Goal: Task Accomplishment & Management: Use online tool/utility

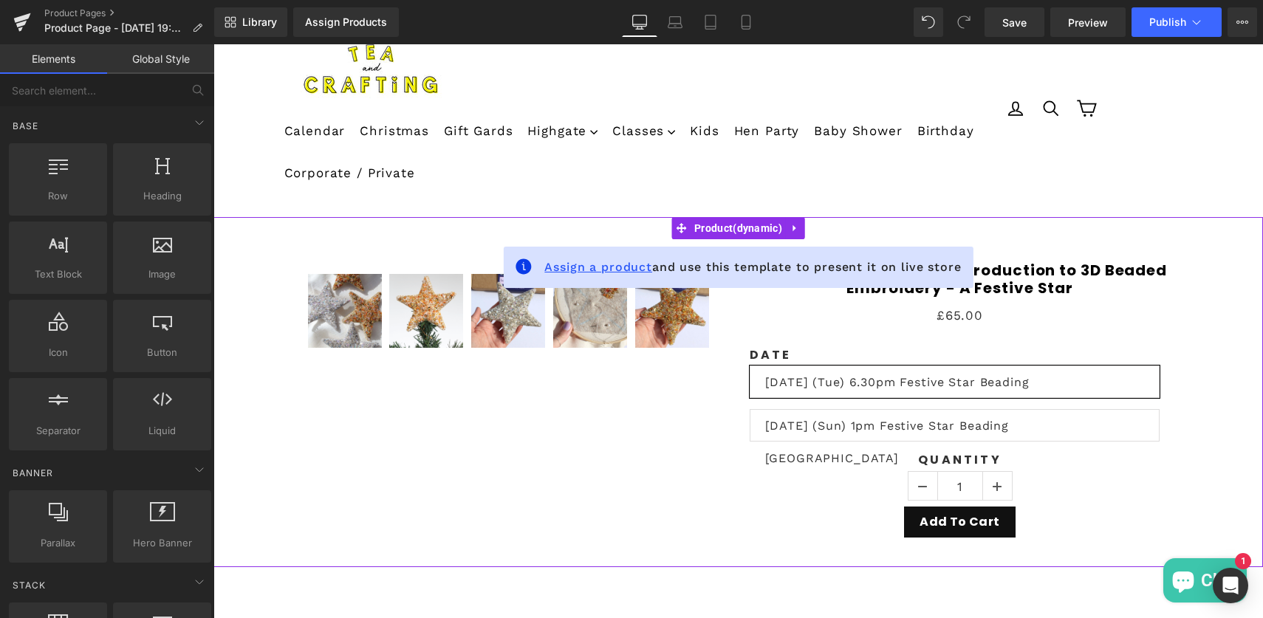
scroll to position [154, 0]
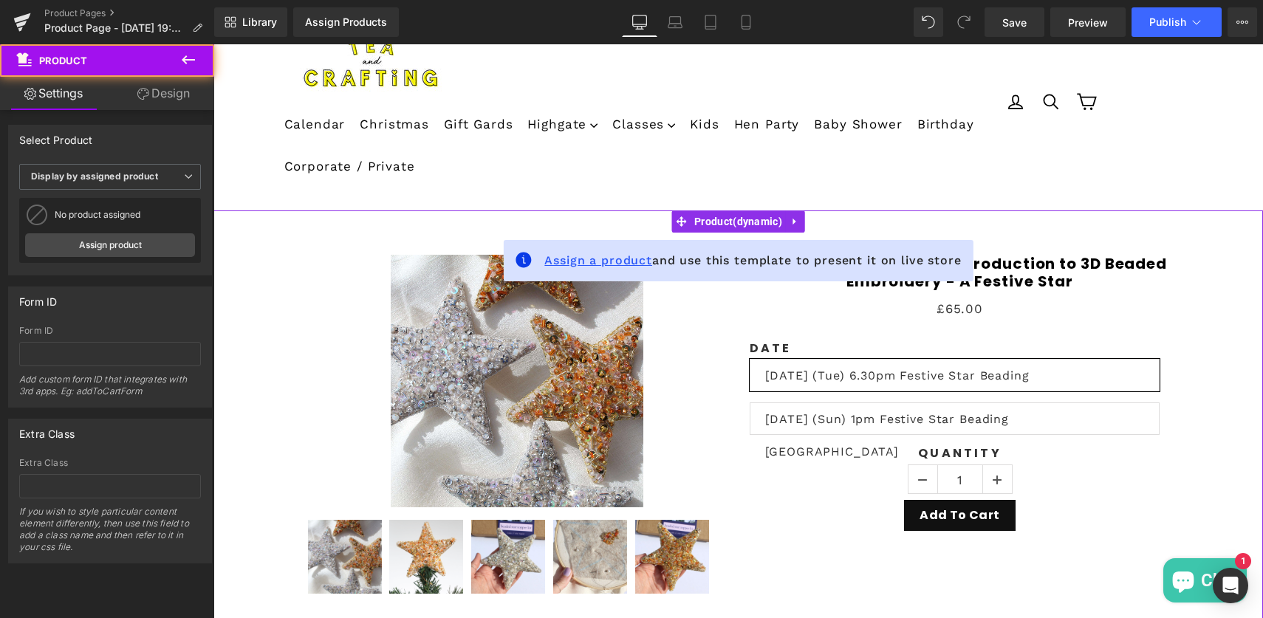
click at [586, 262] on span "Assign a product" at bounding box center [598, 260] width 108 height 14
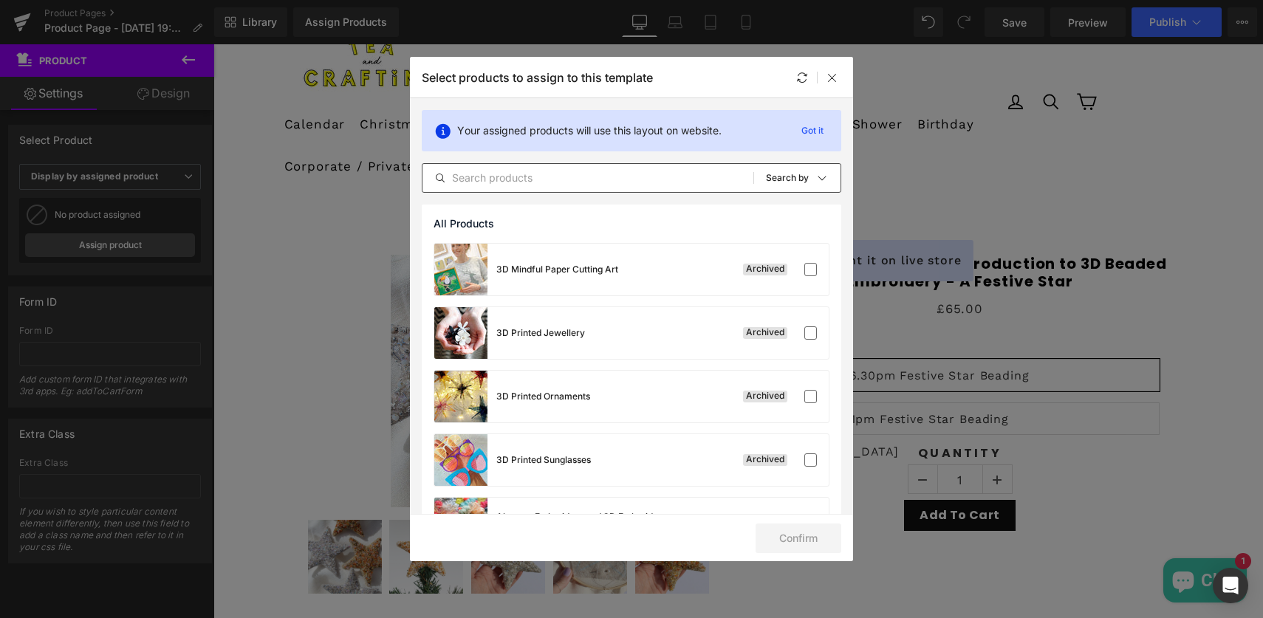
click at [458, 179] on input "text" at bounding box center [588, 178] width 331 height 18
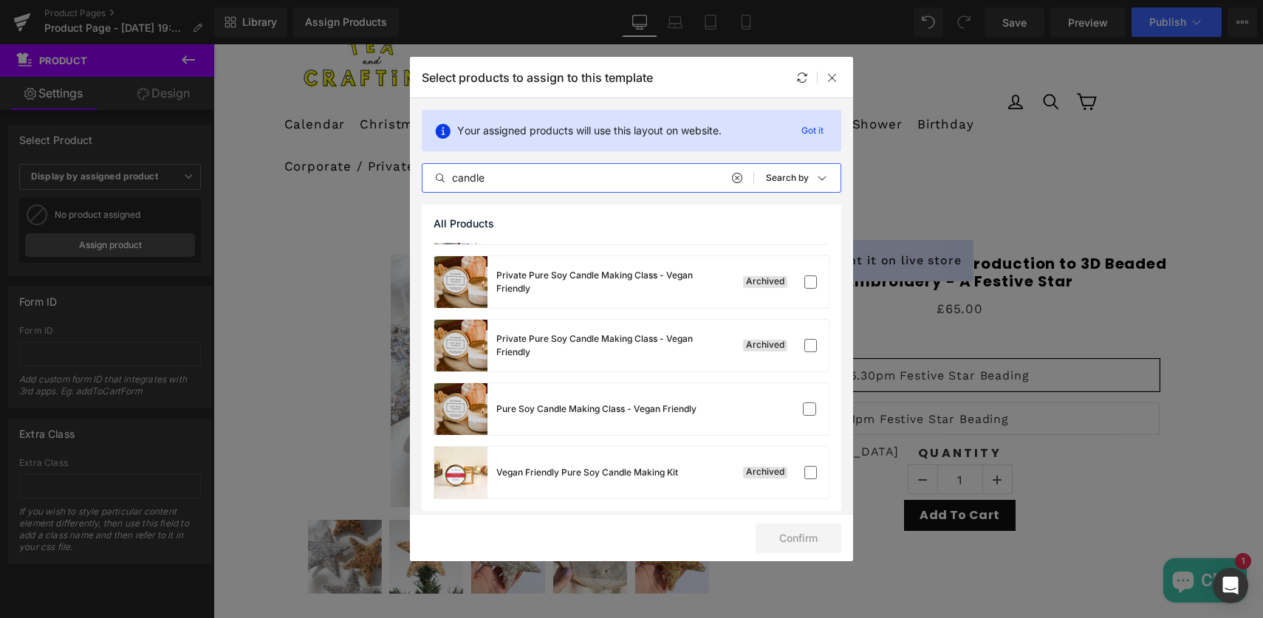
scroll to position [311, 0]
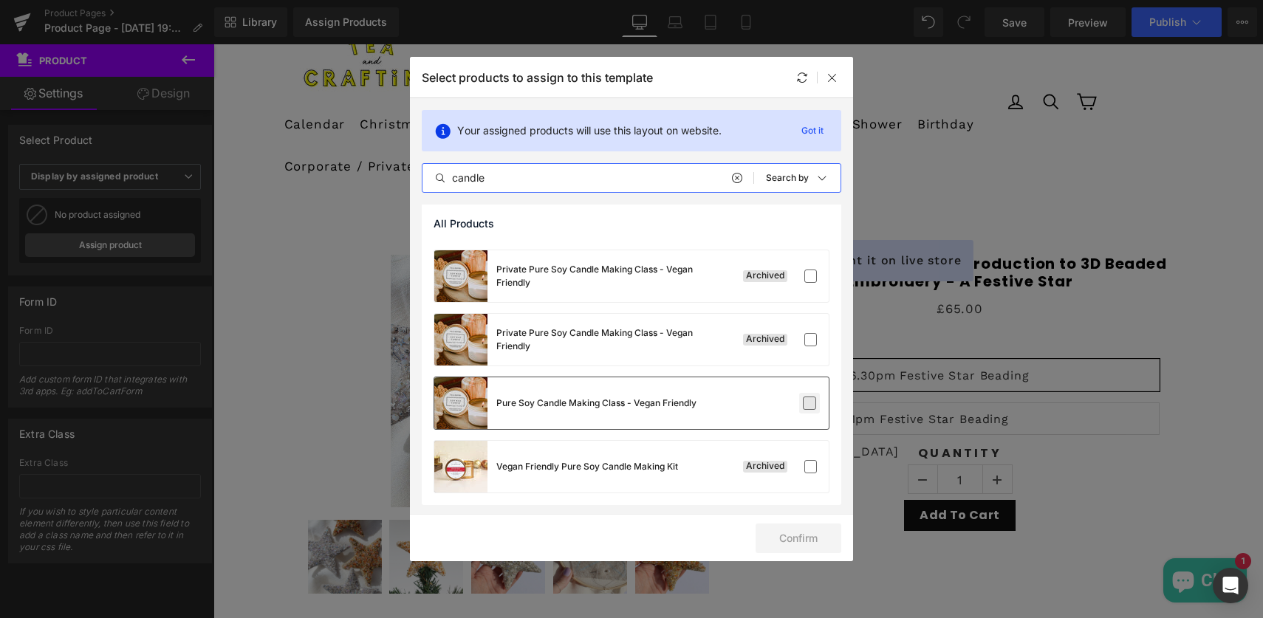
type input "candle"
click at [803, 402] on label at bounding box center [809, 403] width 13 height 13
click at [810, 403] on input "checkbox" at bounding box center [810, 403] width 0 height 0
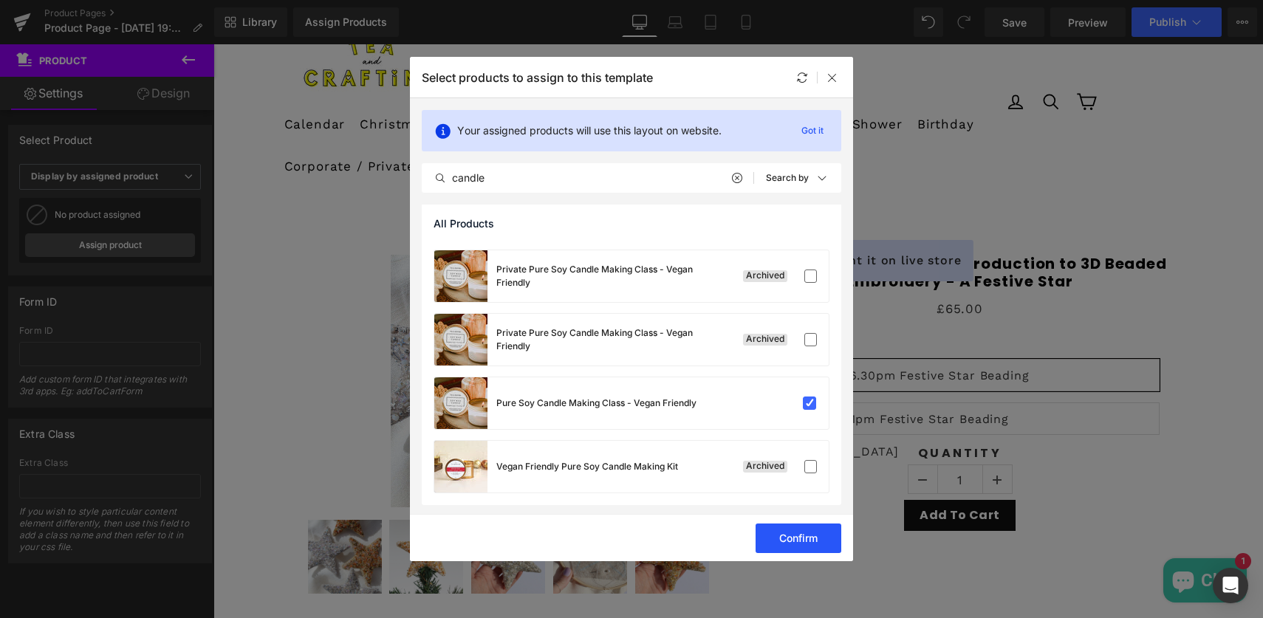
click at [805, 532] on button "Confirm" at bounding box center [799, 539] width 86 height 30
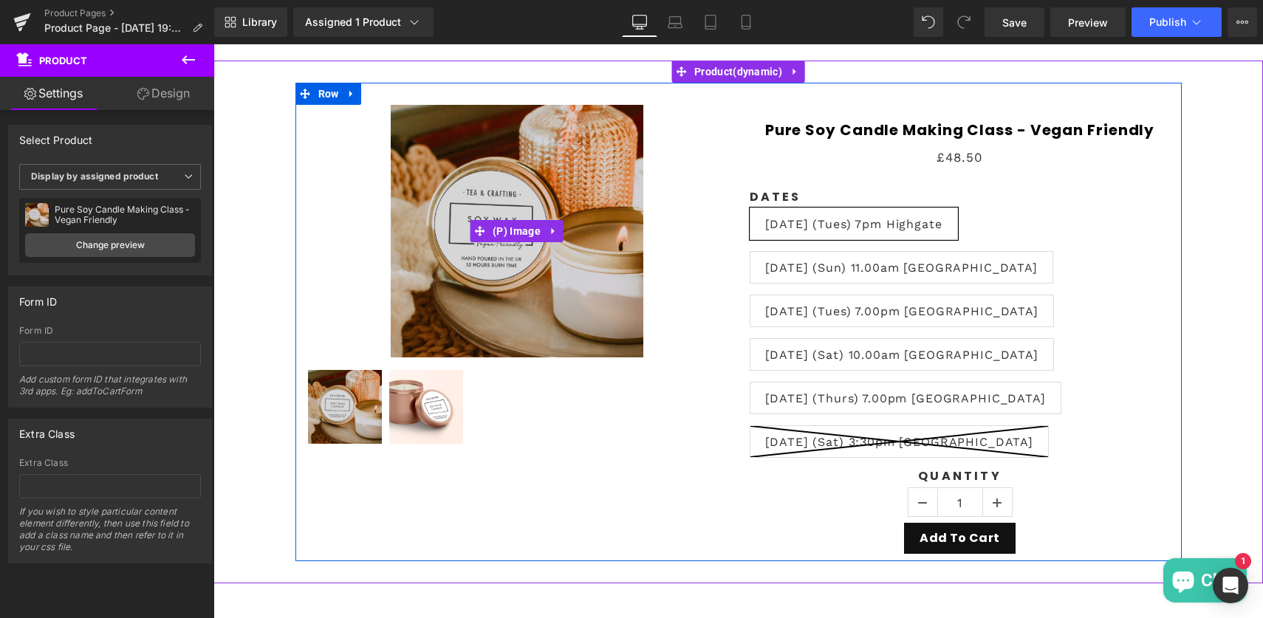
scroll to position [0, 0]
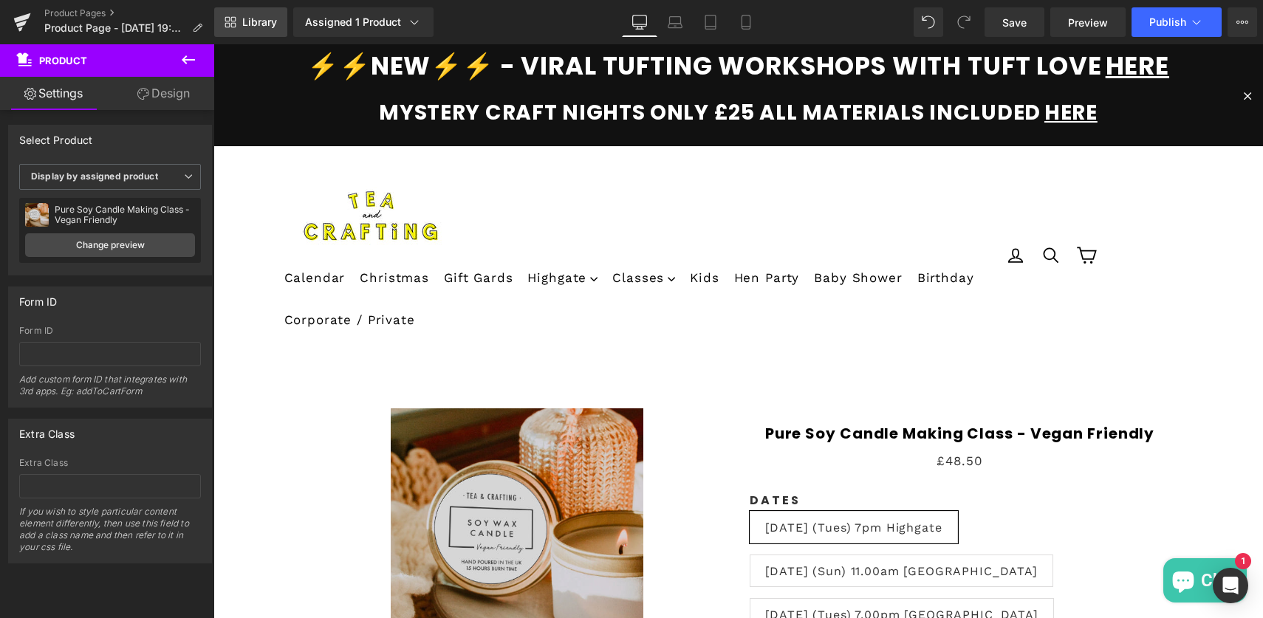
click at [268, 24] on span "Library" at bounding box center [259, 22] width 35 height 13
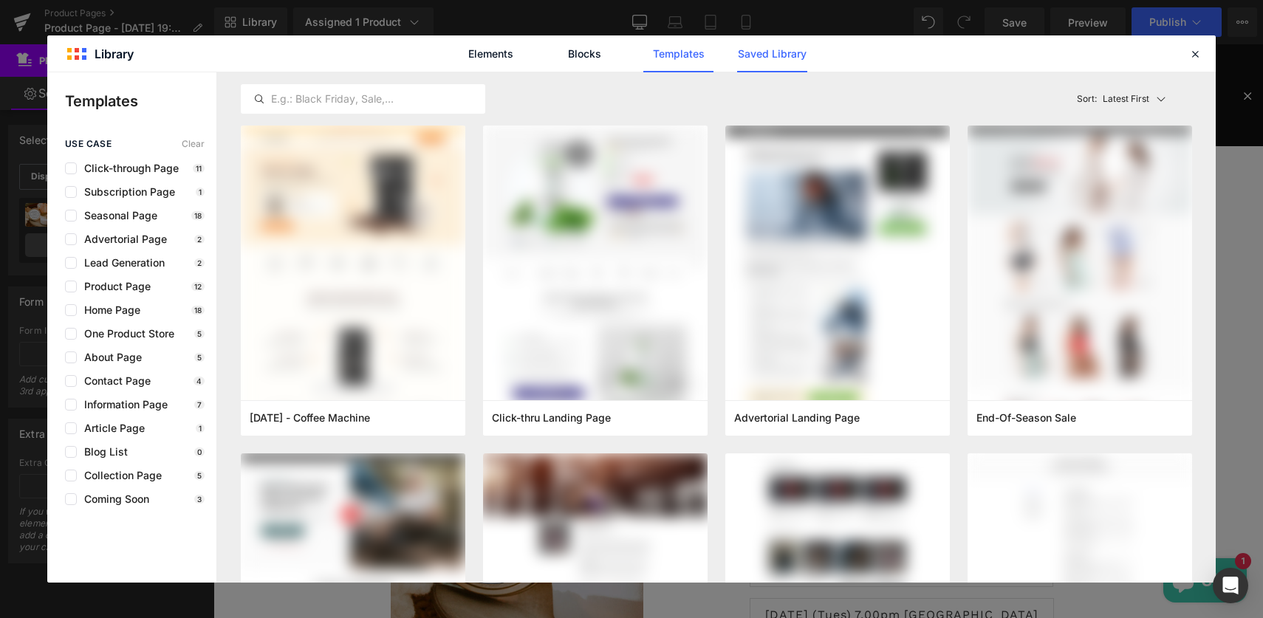
click at [768, 58] on link "Saved Library" at bounding box center [772, 53] width 70 height 37
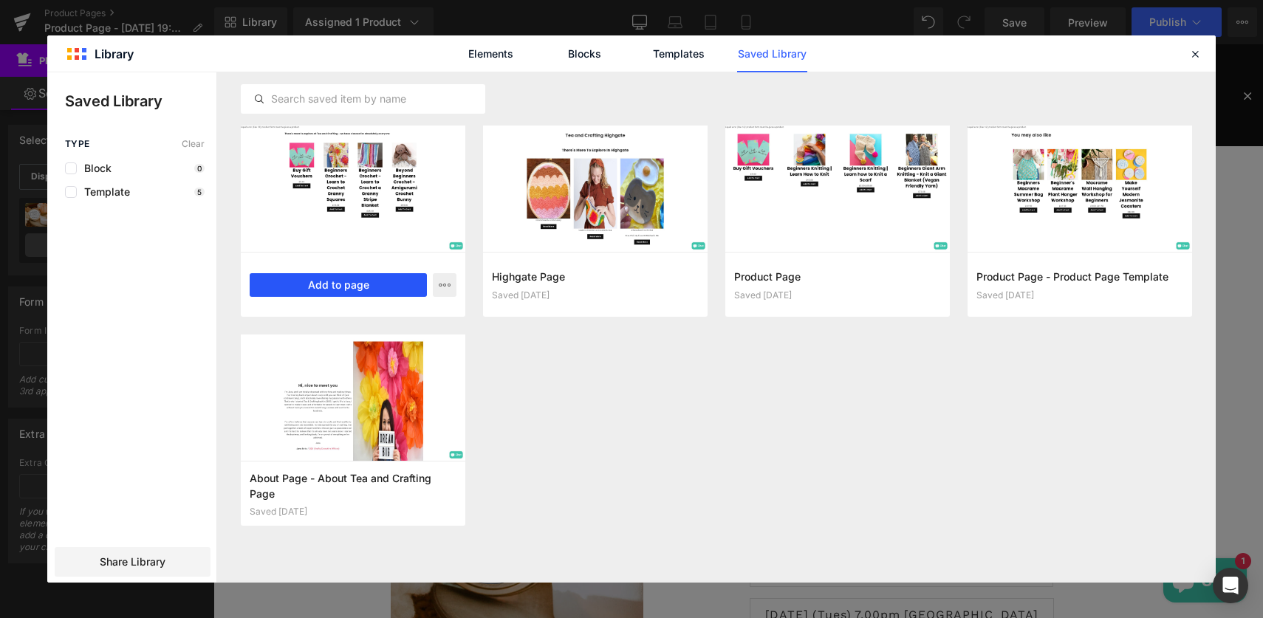
click at [310, 279] on button "Add to page" at bounding box center [338, 285] width 177 height 24
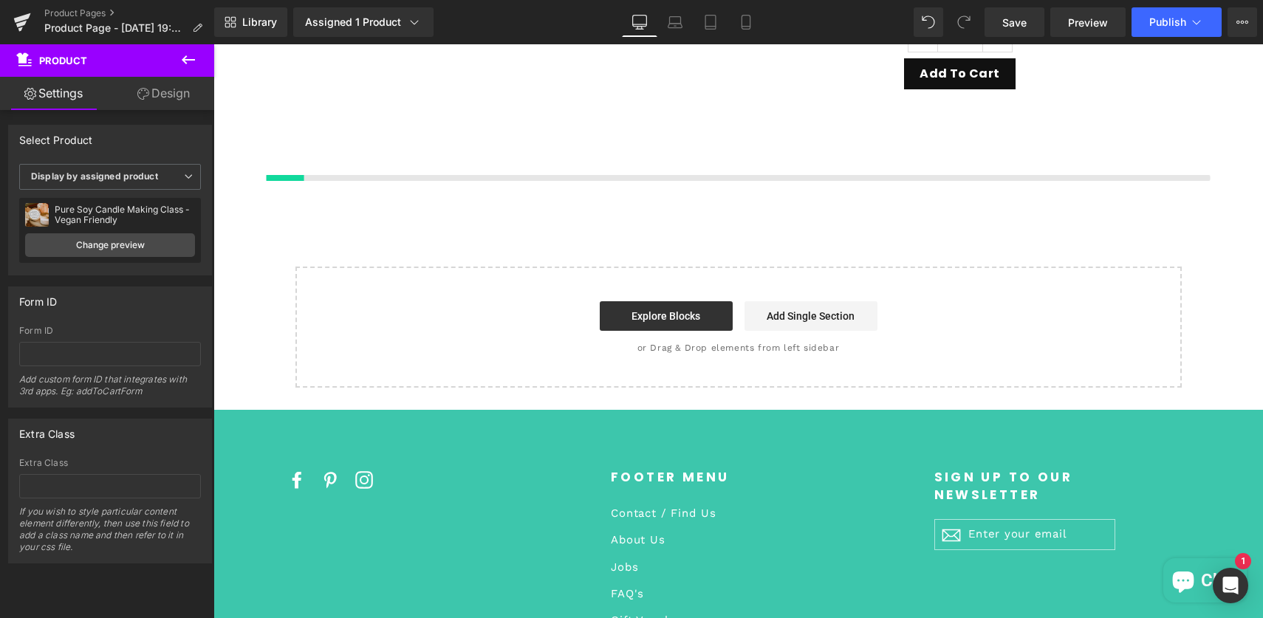
scroll to position [769, 0]
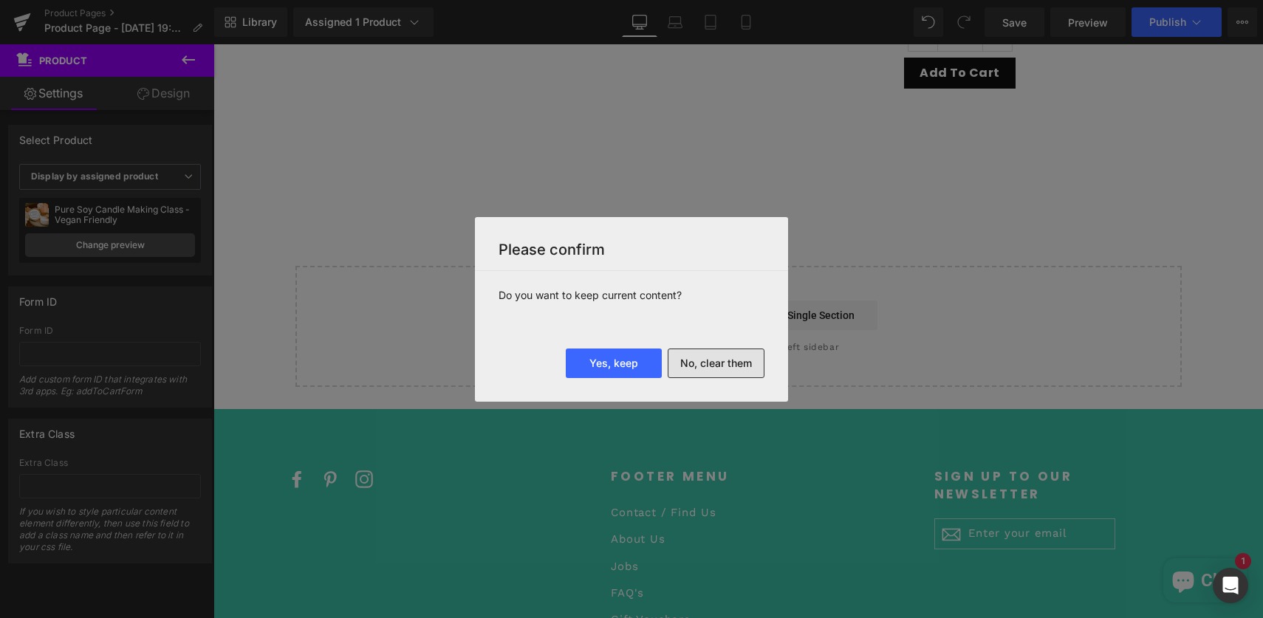
click at [690, 364] on button "No, clear them" at bounding box center [716, 364] width 97 height 30
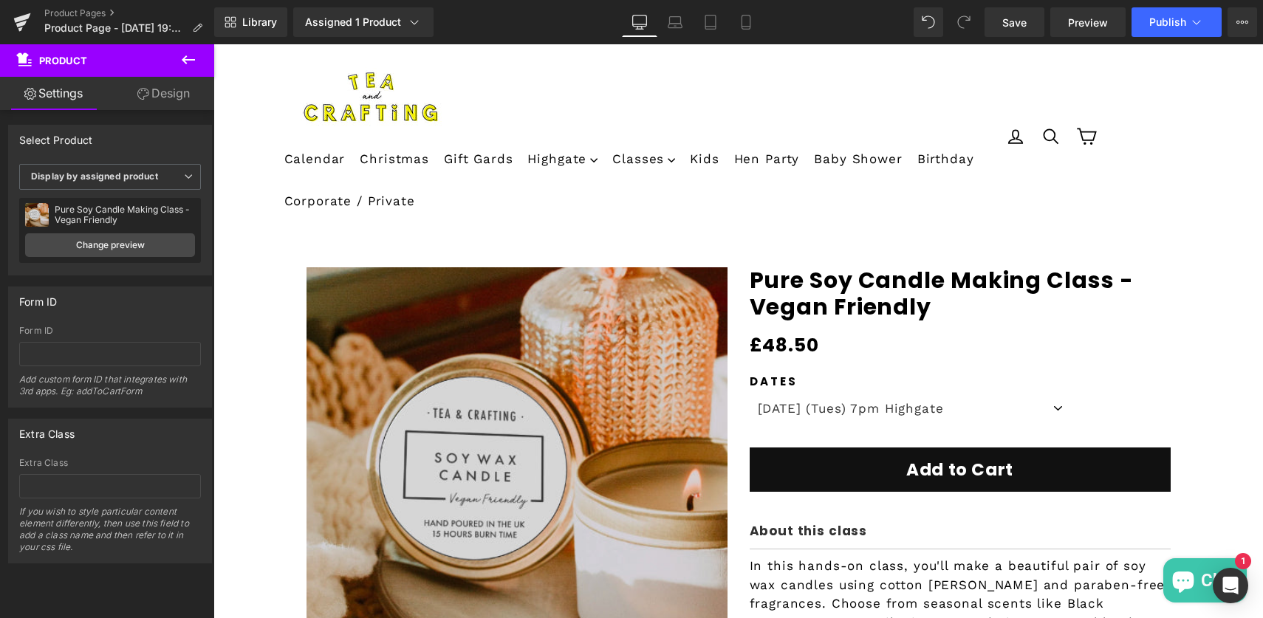
scroll to position [203, 0]
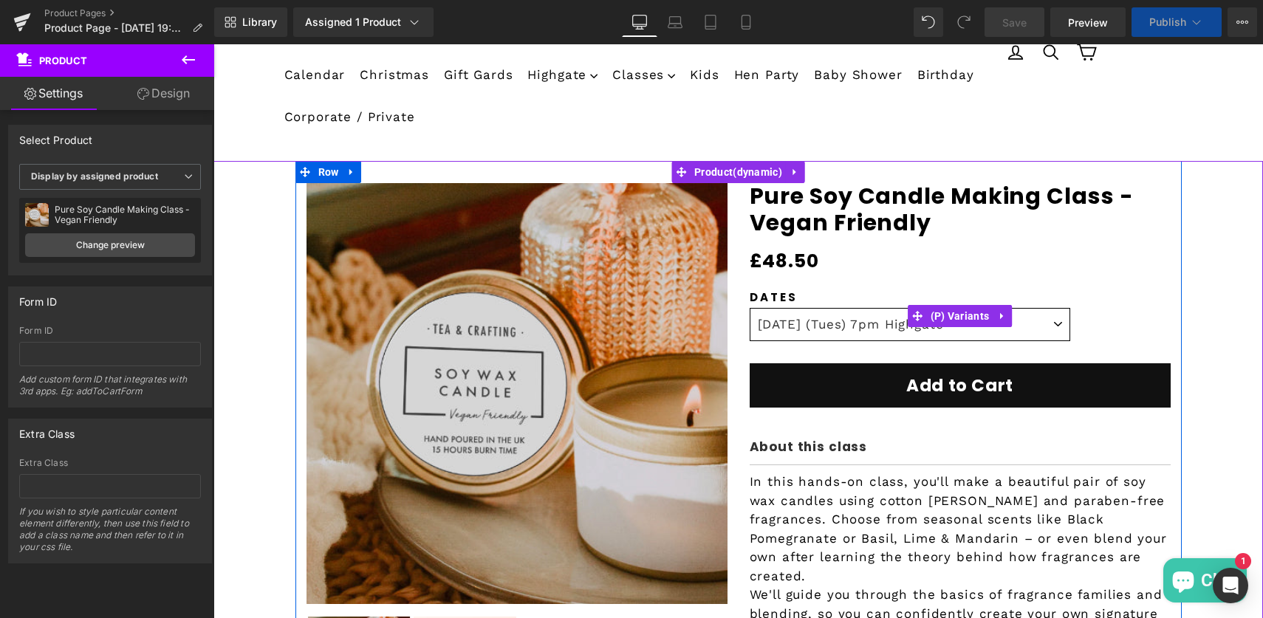
click at [813, 327] on select "[DATE] (Tues) 7pm Highgate [DATE] (Sun) 11.00am [GEOGRAPHIC_DATA] [DATE] (Tues)…" at bounding box center [910, 324] width 321 height 33
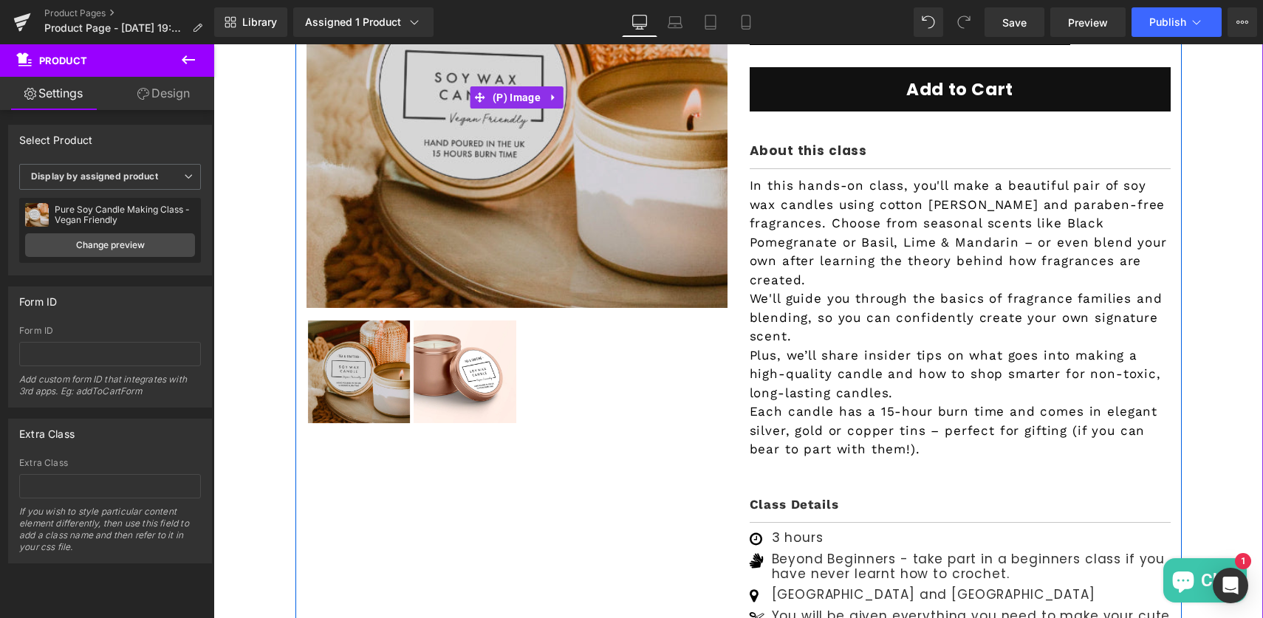
scroll to position [556, 0]
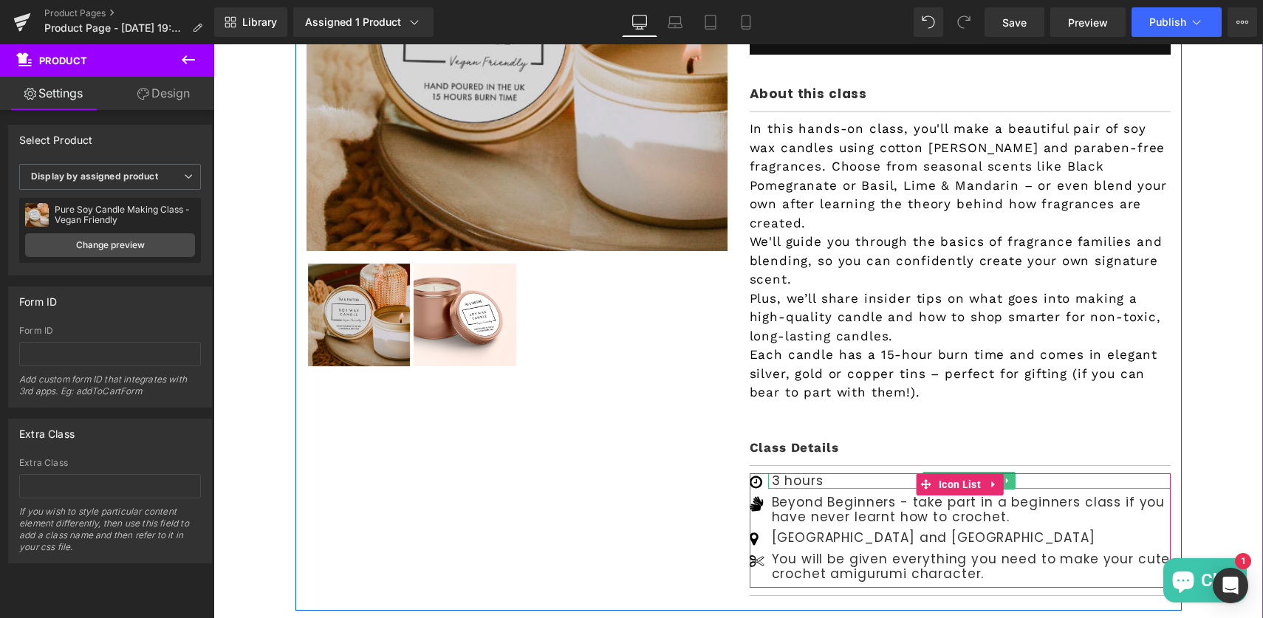
click at [788, 474] on p "3 hours" at bounding box center [971, 481] width 399 height 15
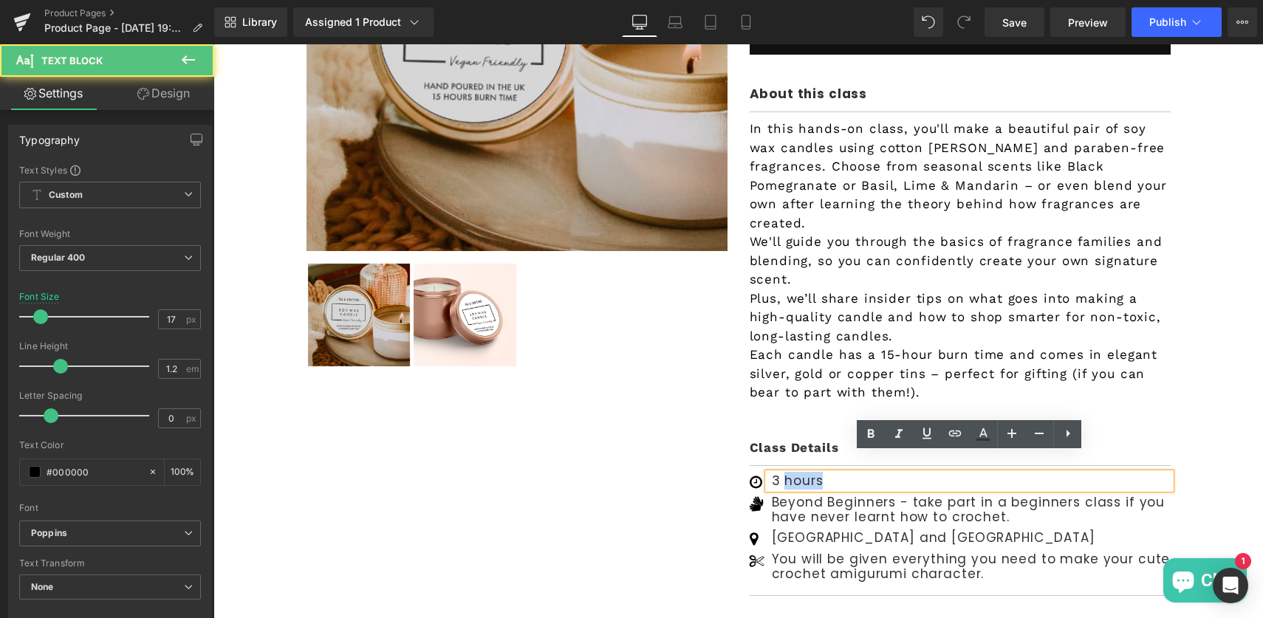
click at [788, 474] on p "3 hours" at bounding box center [971, 481] width 399 height 15
click at [778, 474] on p "3 hours" at bounding box center [971, 481] width 399 height 15
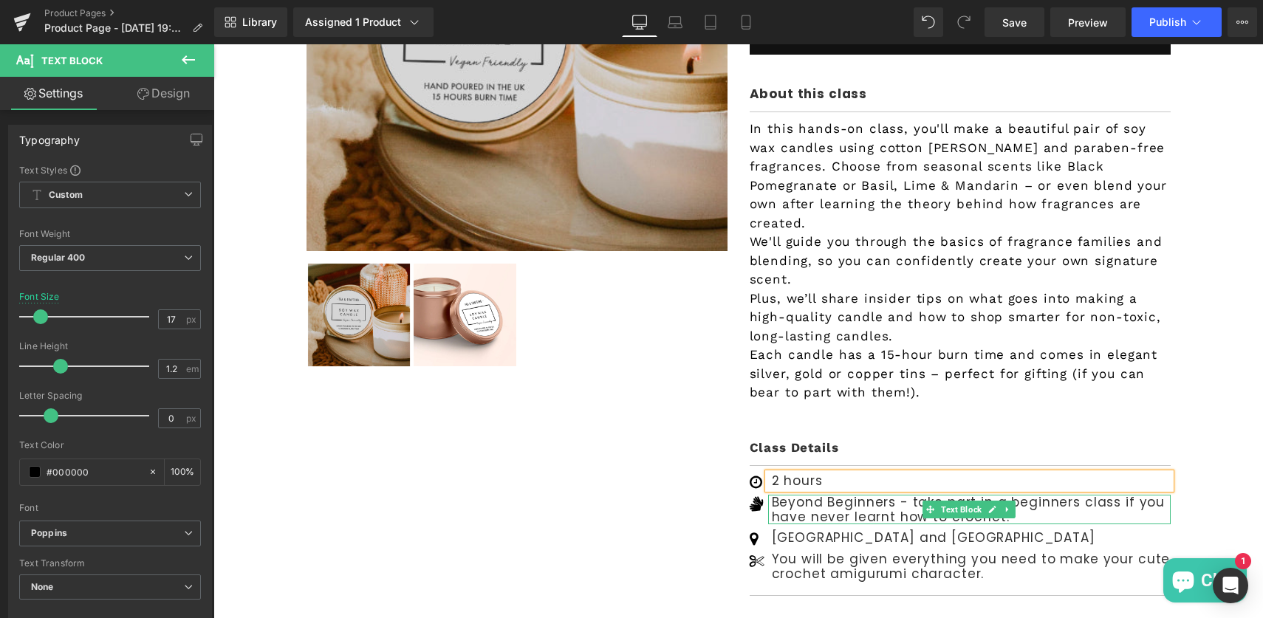
click at [858, 496] on p "Beyond Beginners - take part in a beginners class if you have never learnt how …" at bounding box center [971, 510] width 399 height 30
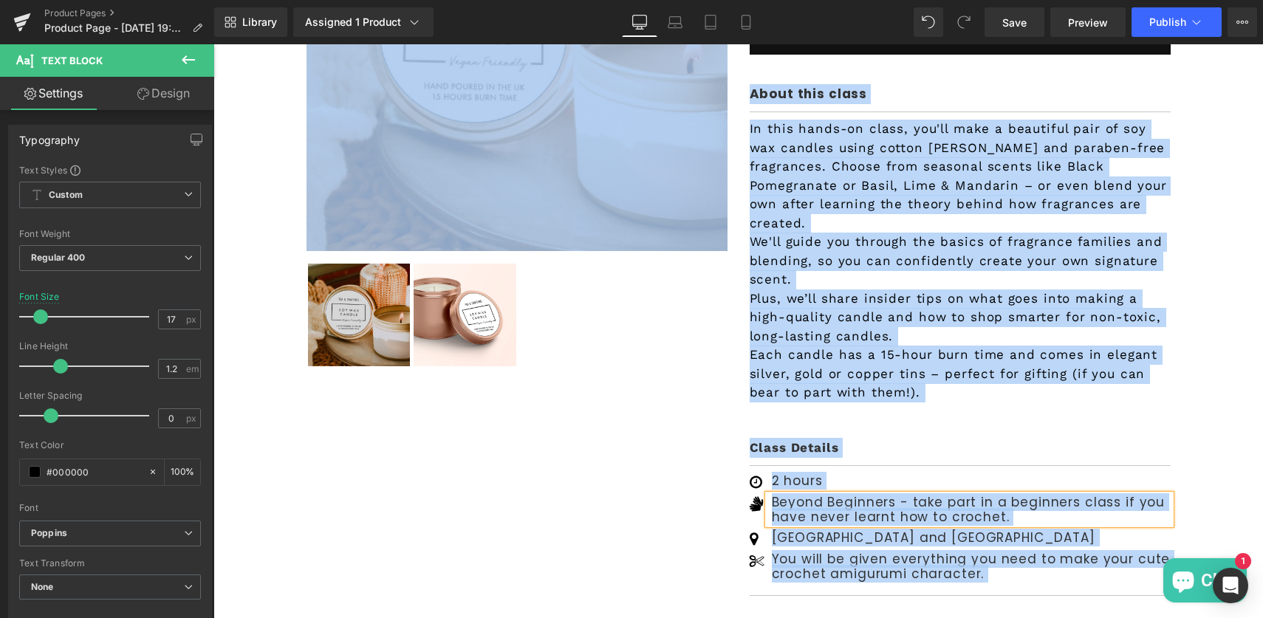
click at [851, 495] on p "Beyond Beginners - take part in a beginners class if you have never learnt how …" at bounding box center [971, 510] width 399 height 30
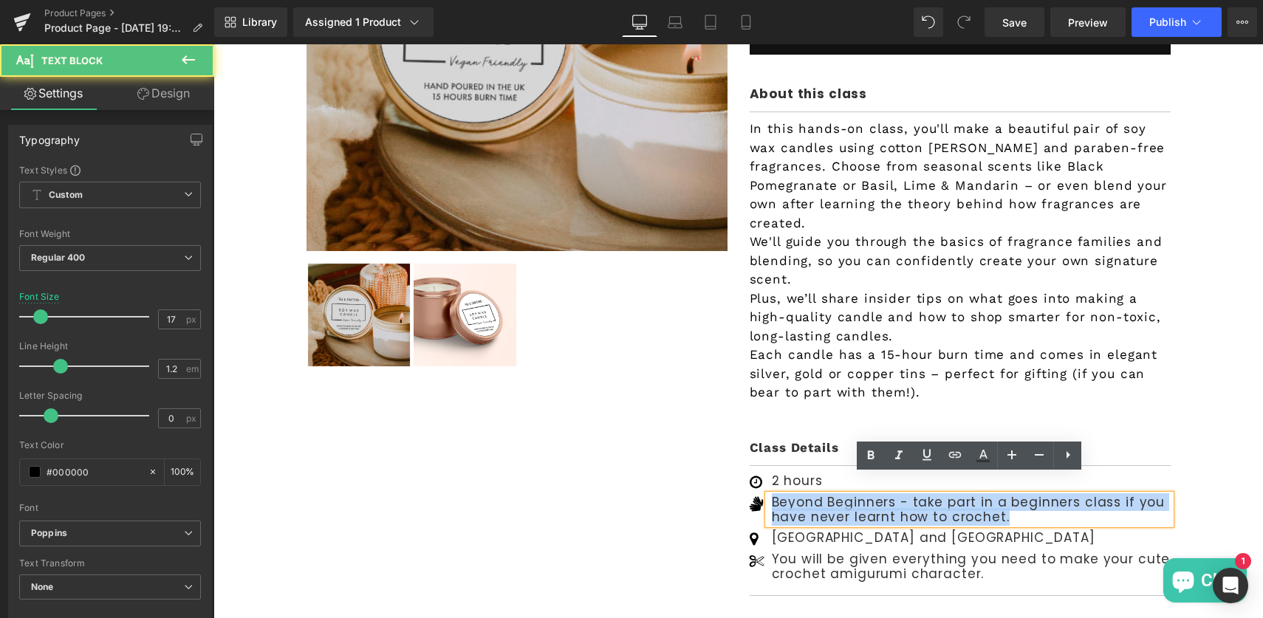
drag, startPoint x: 1001, startPoint y: 498, endPoint x: 770, endPoint y: 485, distance: 231.6
click at [770, 495] on div "Beyond Beginners - take part in a beginners class if you have never learnt how …" at bounding box center [969, 510] width 403 height 30
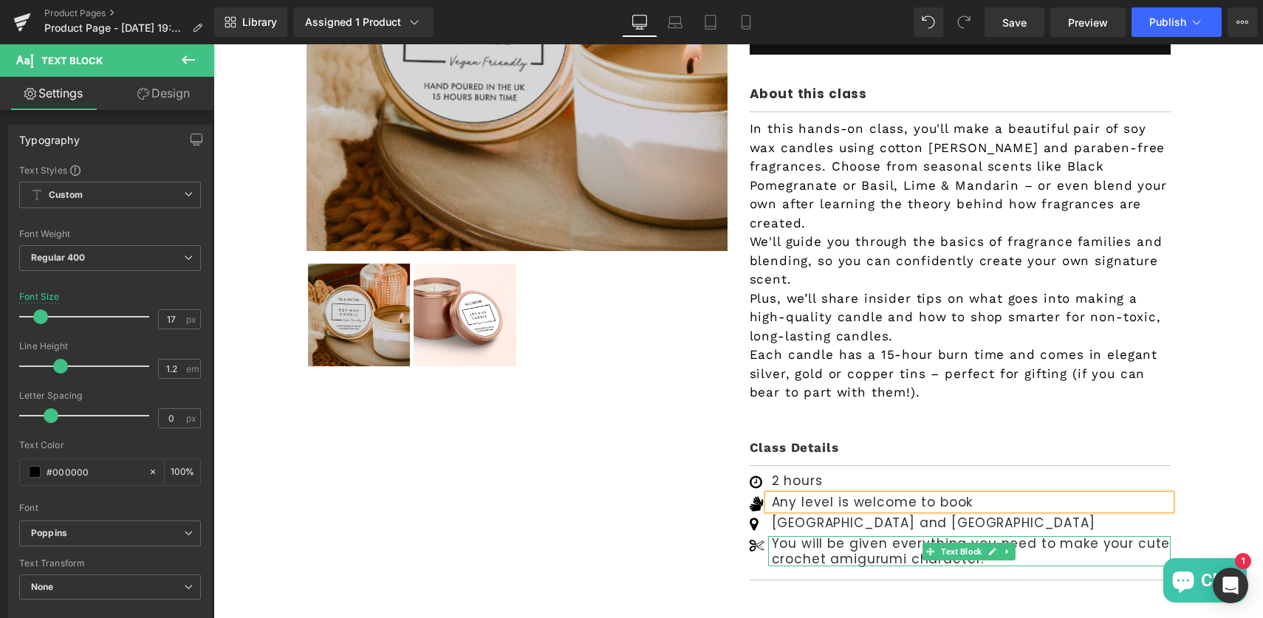
click at [806, 536] on p "You will be given everything you need to make your cute crochet amigurumi chara…" at bounding box center [971, 551] width 399 height 30
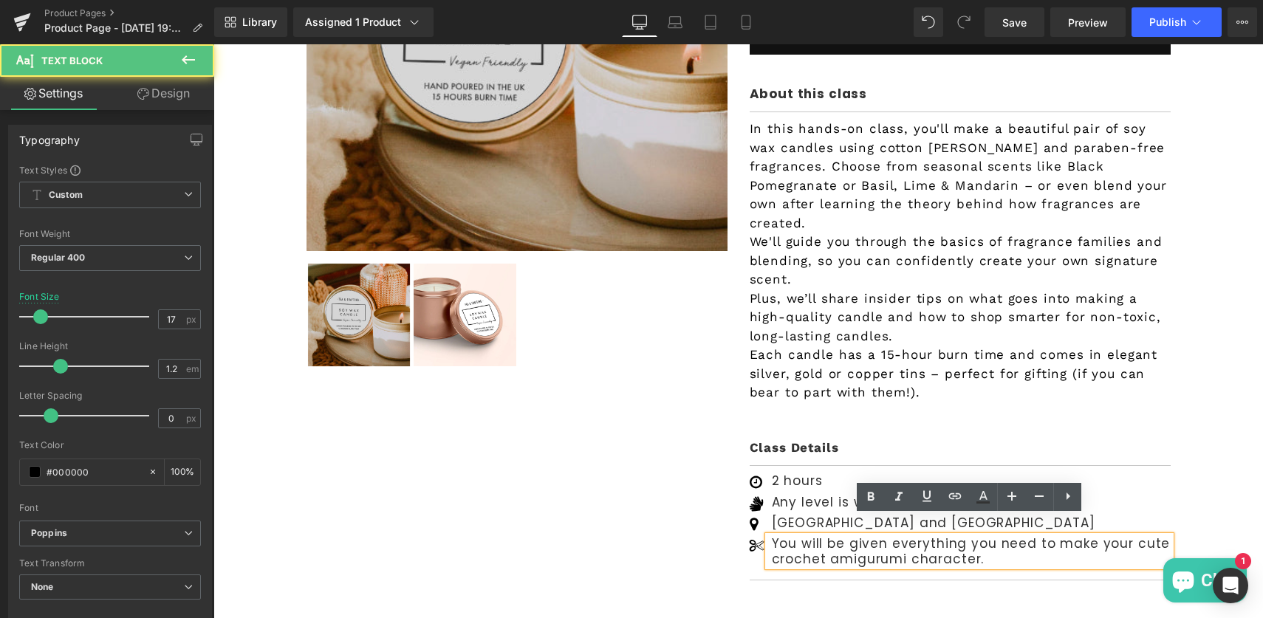
drag, startPoint x: 999, startPoint y: 523, endPoint x: 999, endPoint y: 539, distance: 16.3
click at [999, 539] on p "You will be given everything you need to make your cute crochet amigurumi chara…" at bounding box center [971, 551] width 399 height 30
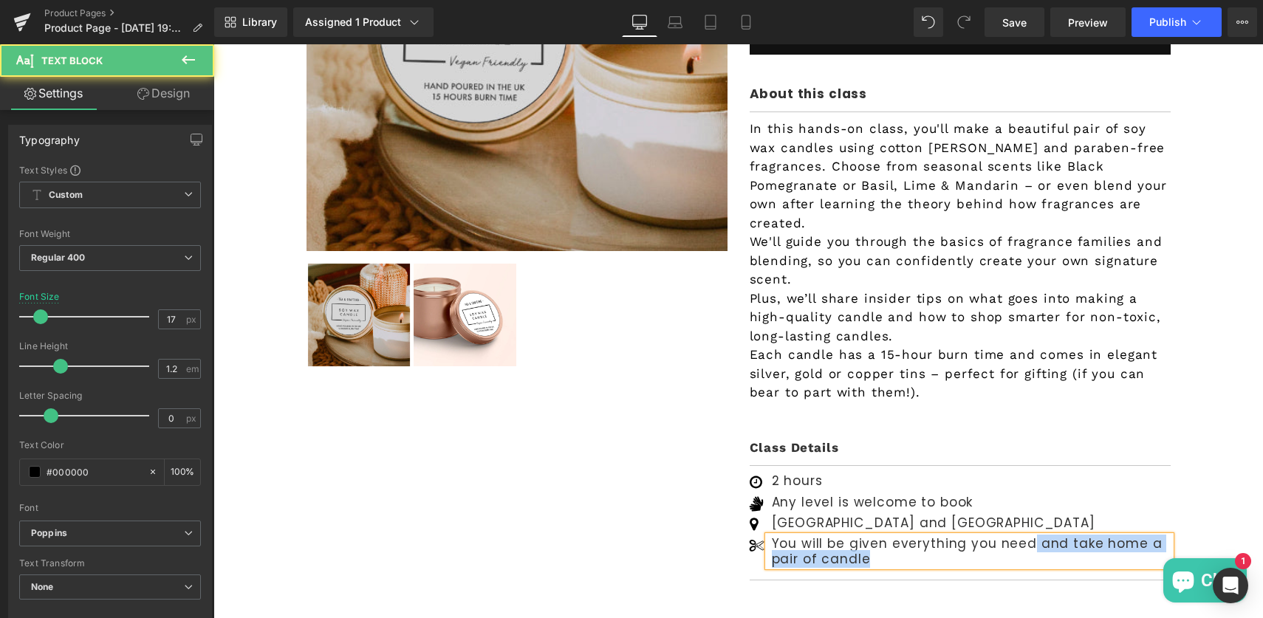
drag, startPoint x: 1031, startPoint y: 524, endPoint x: 1031, endPoint y: 546, distance: 22.2
click at [1031, 546] on p "You will be given everything you need and take home a pair of candle" at bounding box center [971, 551] width 399 height 30
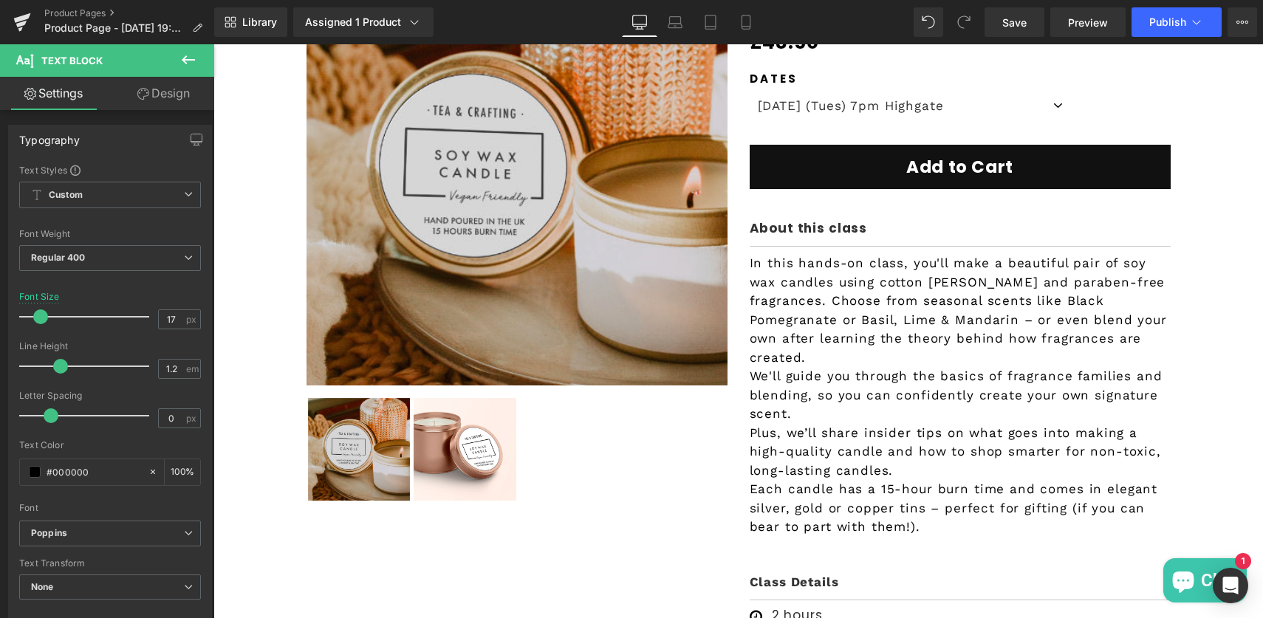
scroll to position [470, 0]
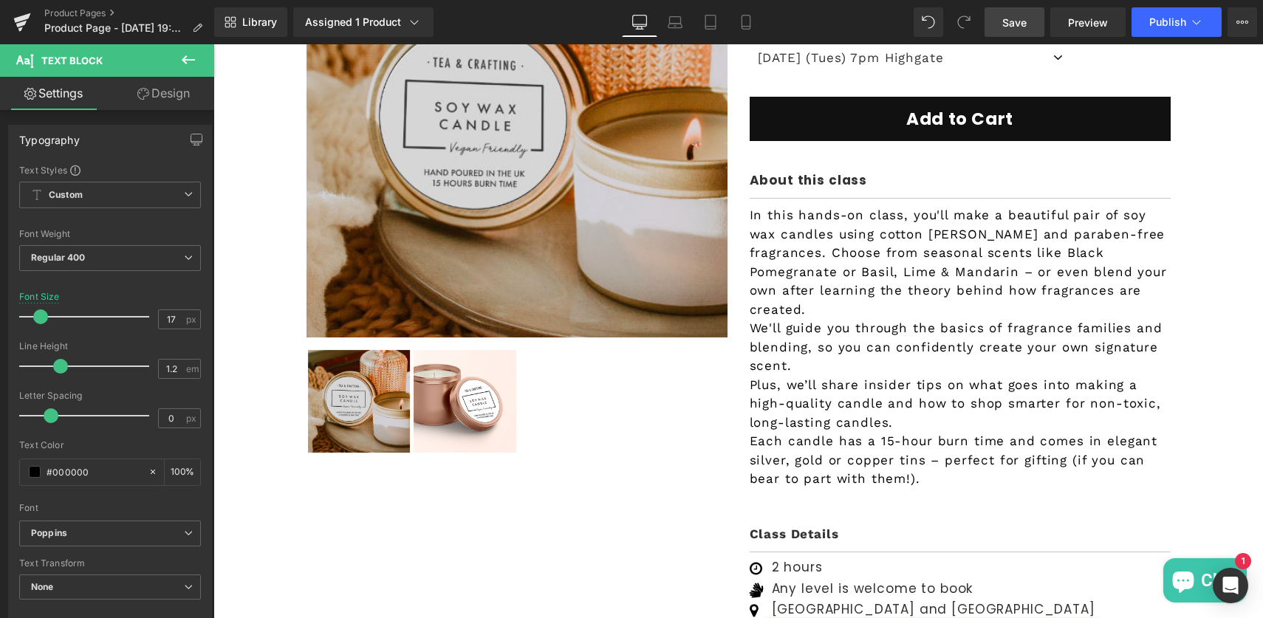
click at [1008, 21] on span "Save" at bounding box center [1015, 23] width 24 height 16
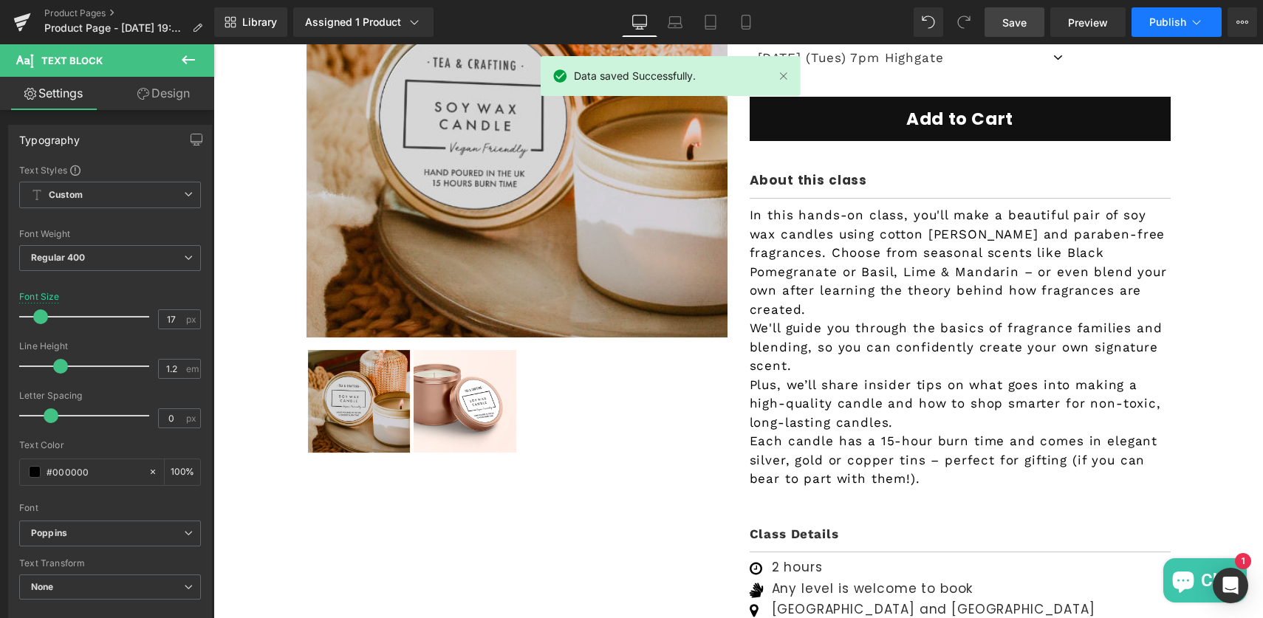
click at [1152, 22] on span "Publish" at bounding box center [1168, 22] width 37 height 12
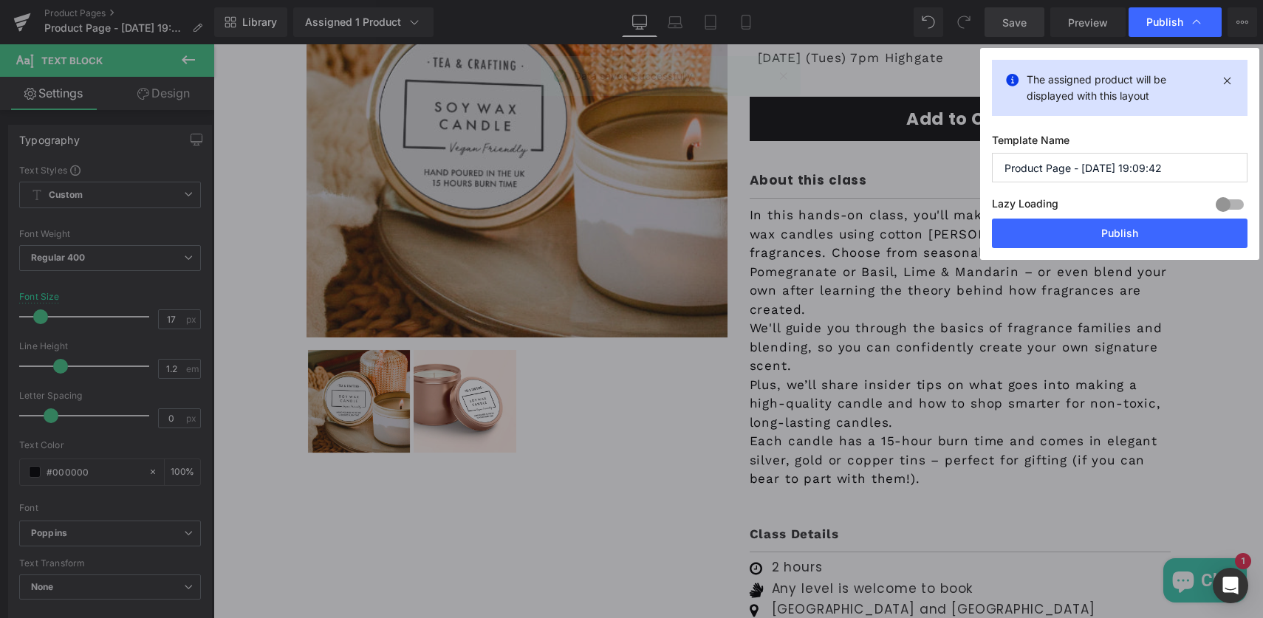
drag, startPoint x: 1081, startPoint y: 168, endPoint x: 1181, endPoint y: 171, distance: 100.5
click at [1181, 171] on input "Product Page - [DATE] 19:09:42" at bounding box center [1120, 168] width 256 height 30
type input "Product Page - Candle Making"
click at [1122, 234] on button "Publish" at bounding box center [1120, 234] width 256 height 30
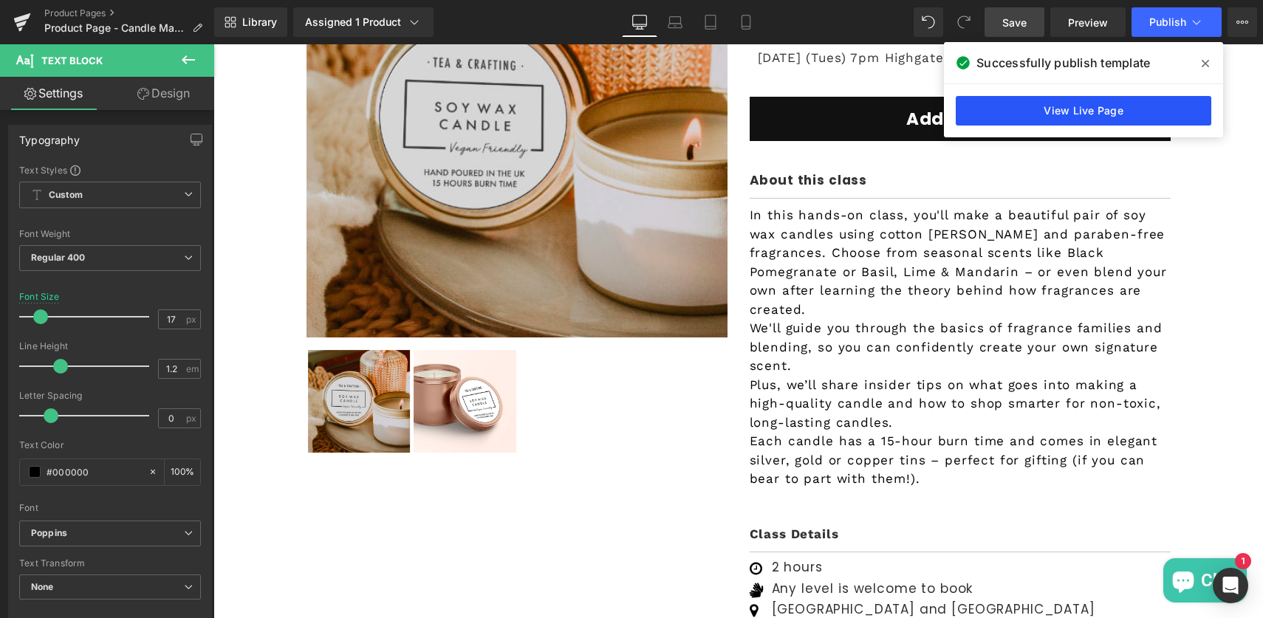
click at [1068, 107] on link "View Live Page" at bounding box center [1084, 111] width 256 height 30
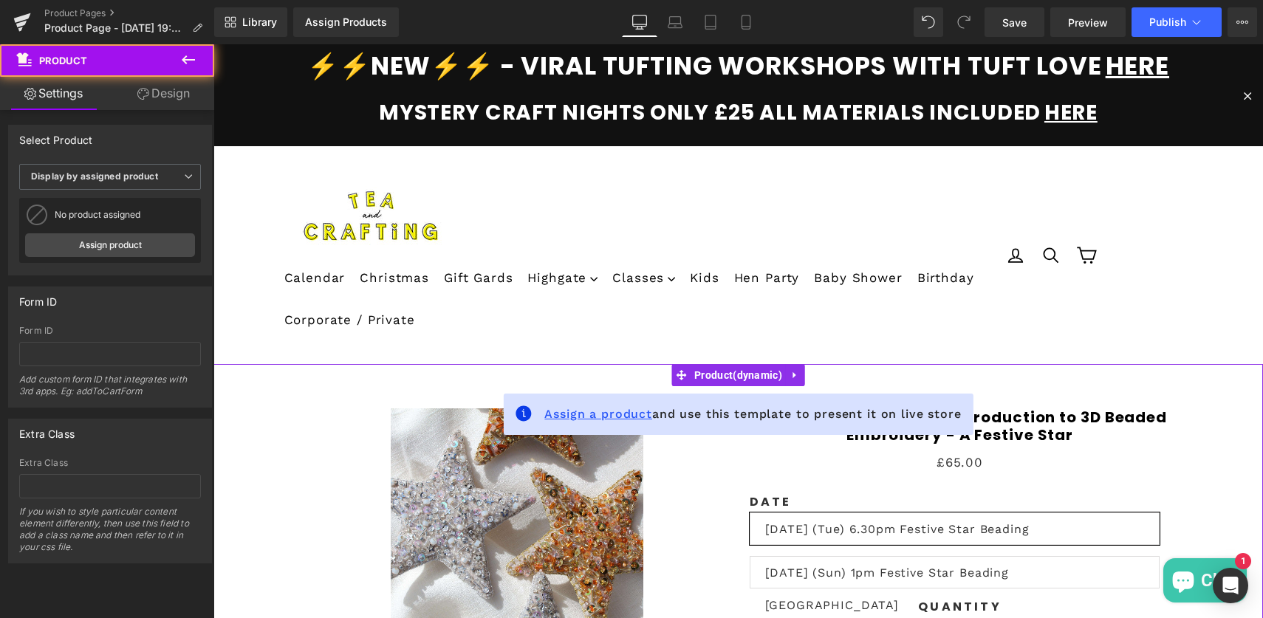
click at [600, 417] on span "Assign a product" at bounding box center [598, 414] width 108 height 14
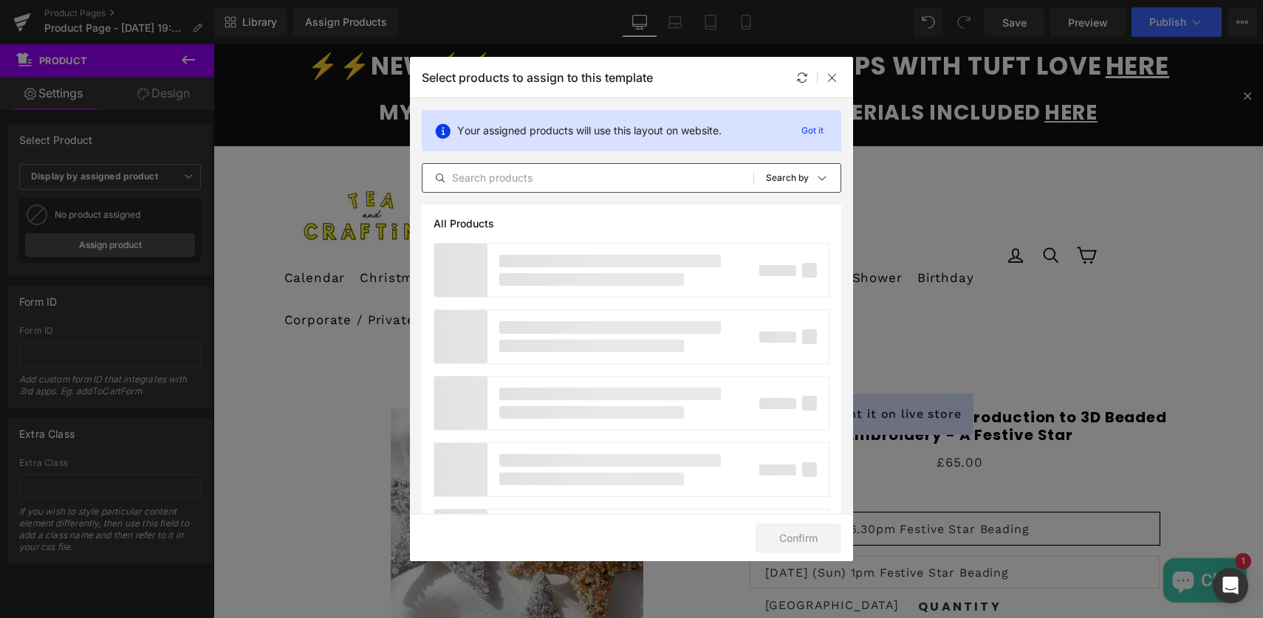
click at [484, 182] on input "text" at bounding box center [588, 178] width 331 height 18
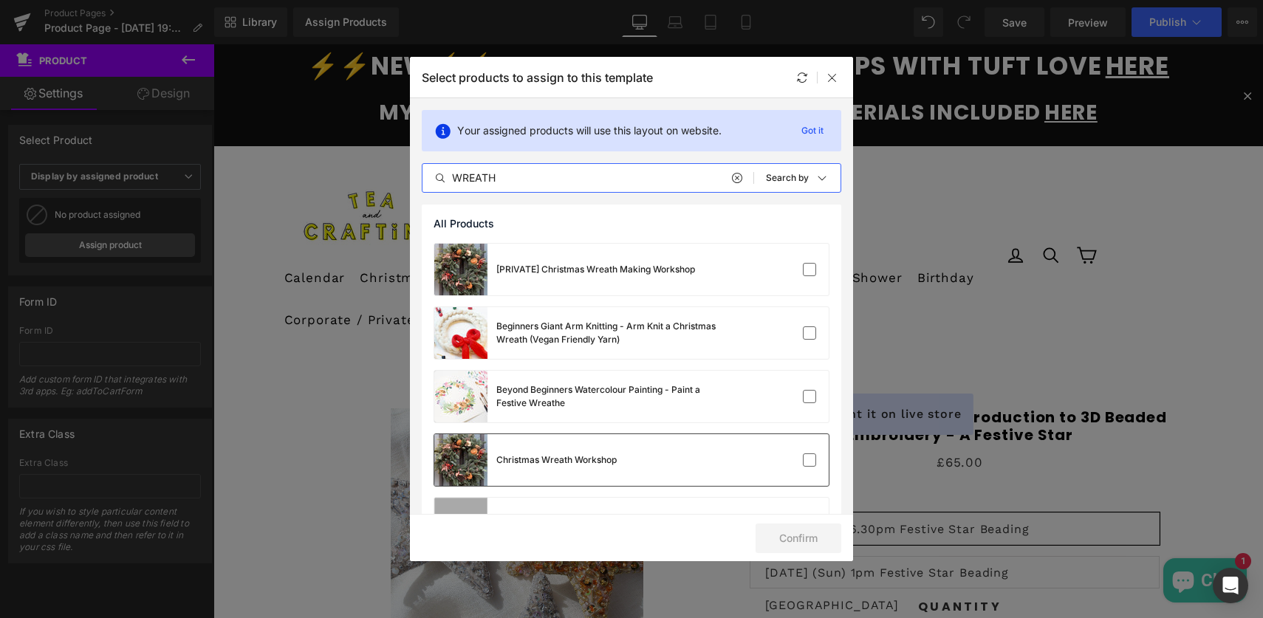
type input "WREATH"
click at [536, 462] on div "Christmas Wreath Workshop" at bounding box center [556, 460] width 120 height 13
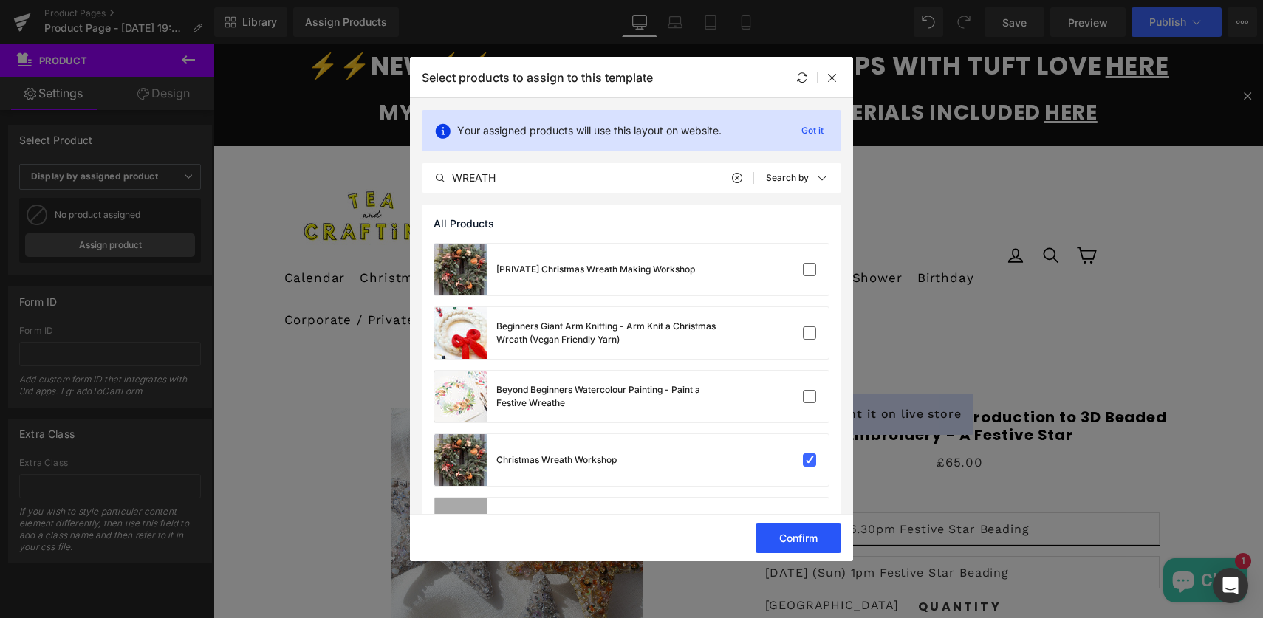
click at [788, 542] on button "Confirm" at bounding box center [799, 539] width 86 height 30
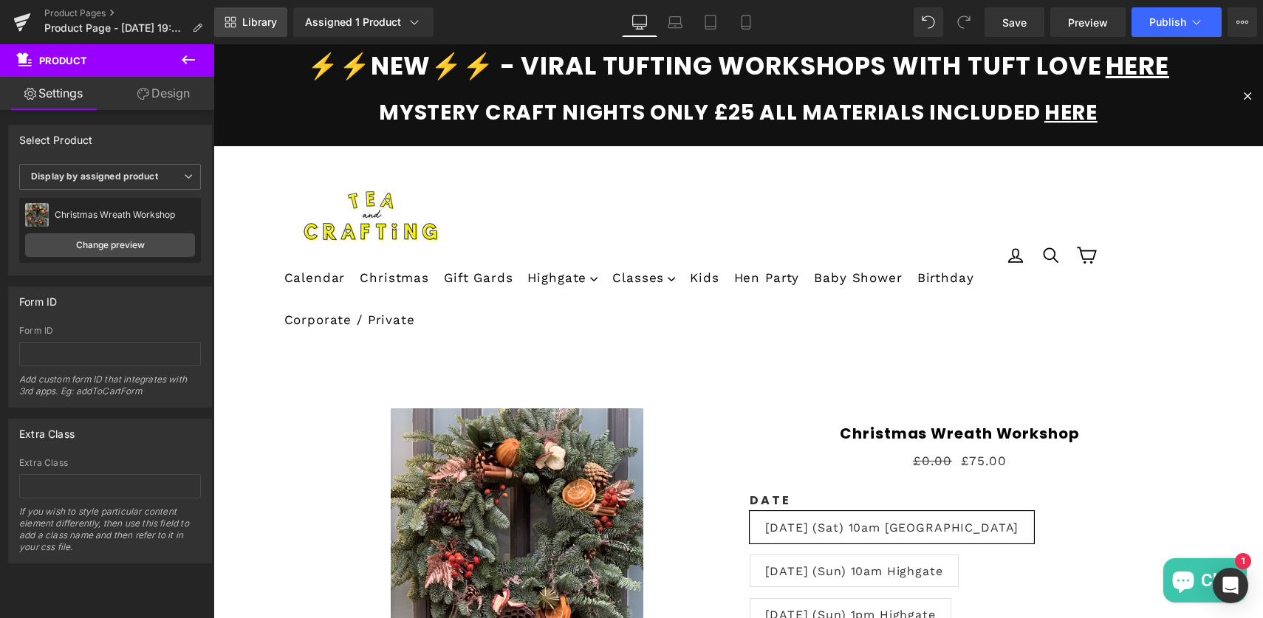
click at [269, 26] on span "Library" at bounding box center [259, 22] width 35 height 13
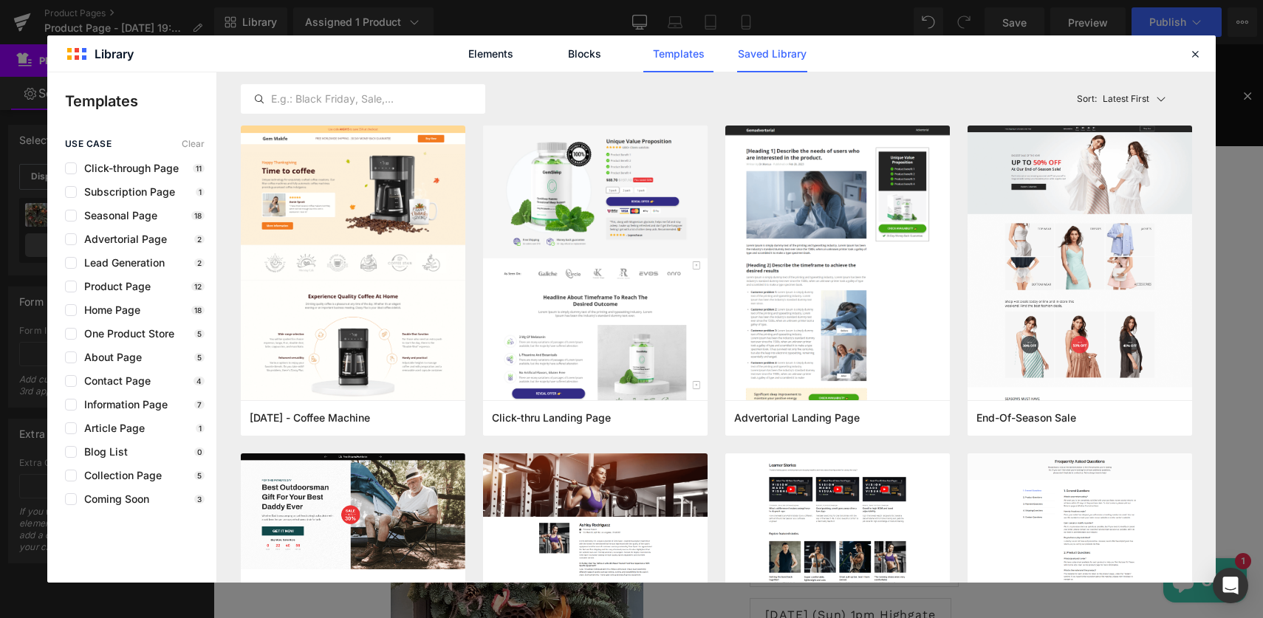
click at [771, 52] on link "Saved Library" at bounding box center [772, 53] width 70 height 37
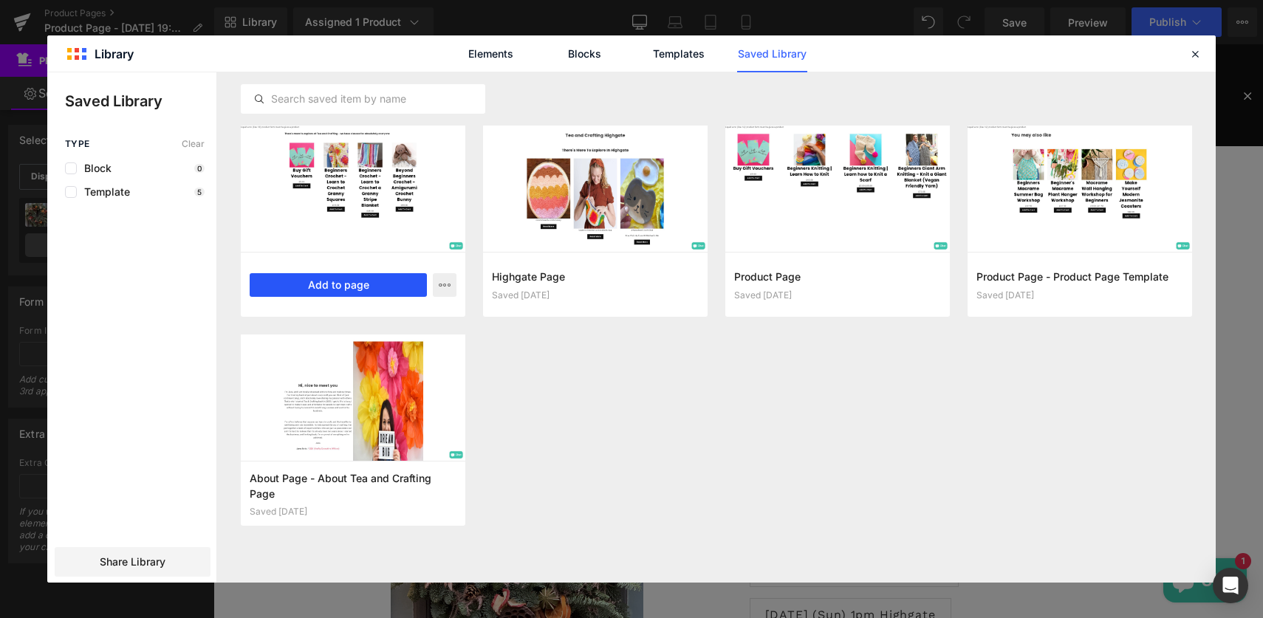
click at [330, 278] on button "Add to page" at bounding box center [338, 285] width 177 height 24
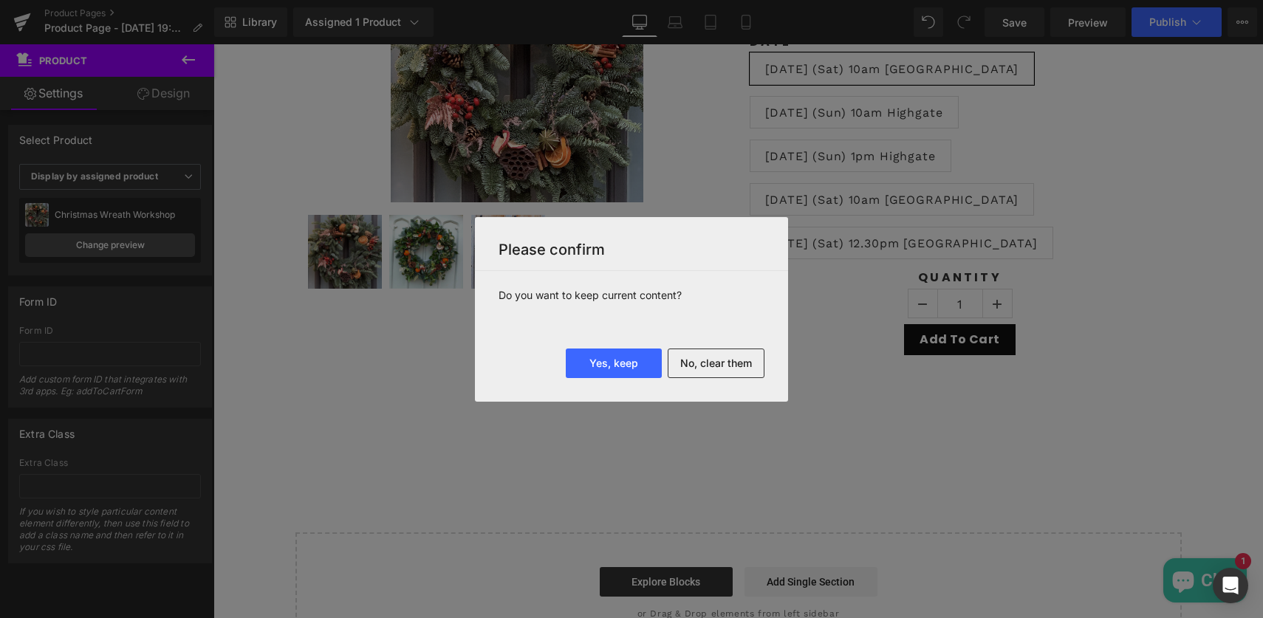
scroll to position [230, 0]
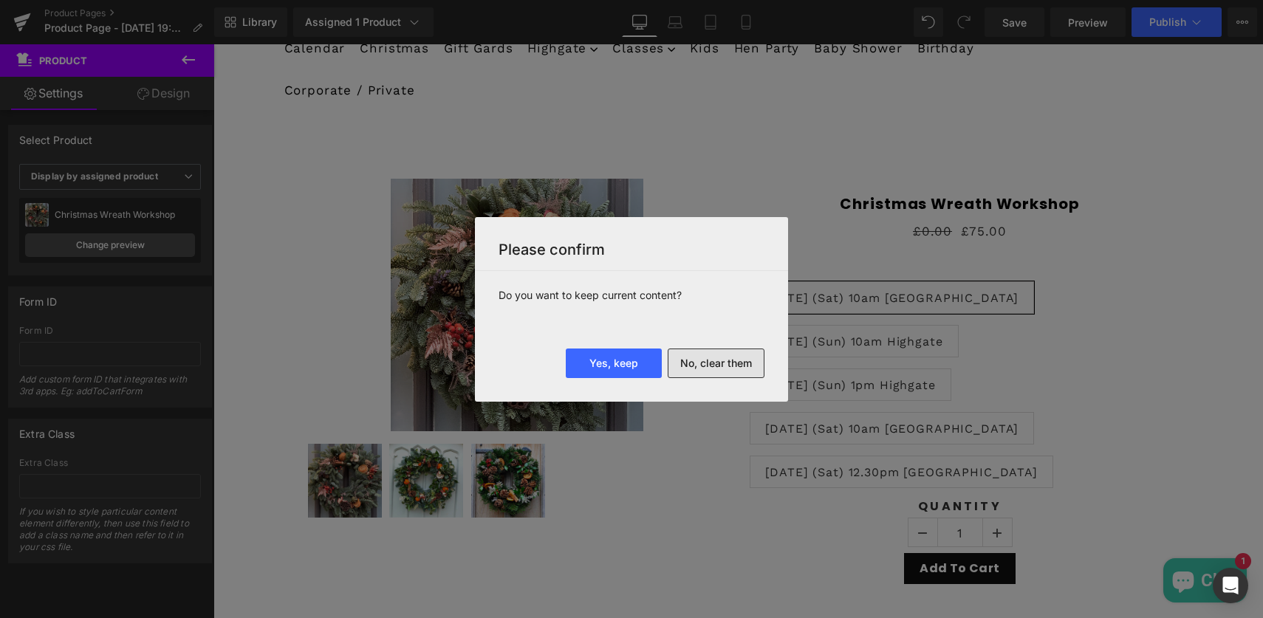
click at [700, 361] on button "No, clear them" at bounding box center [716, 364] width 97 height 30
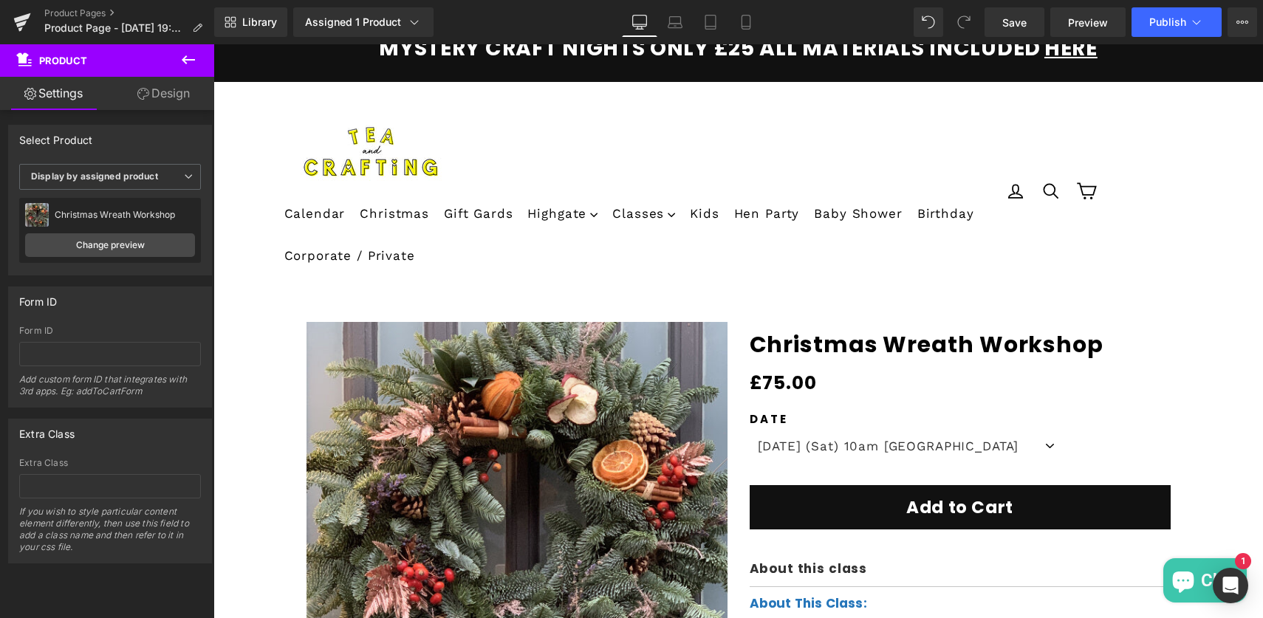
scroll to position [245, 0]
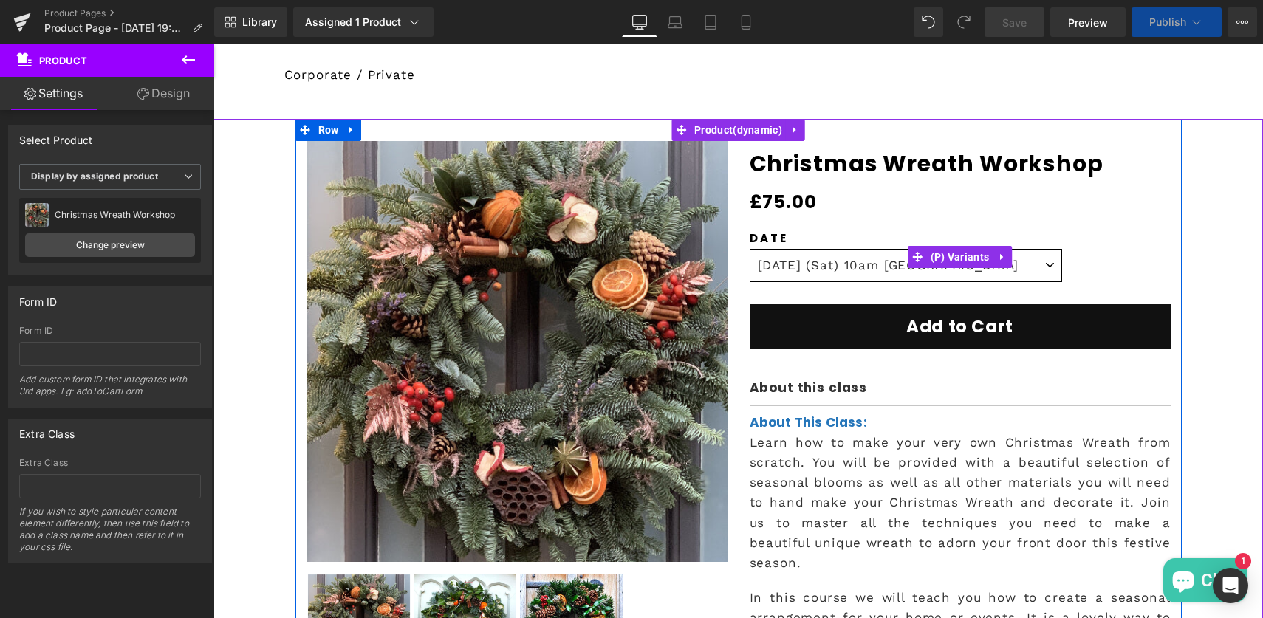
click at [809, 267] on select "22 Nov (Sat) 10am Covent Garden 23 Nov (Sun) 10am Highgate 23 Nov (Sun) 1pm Hig…" at bounding box center [906, 265] width 313 height 33
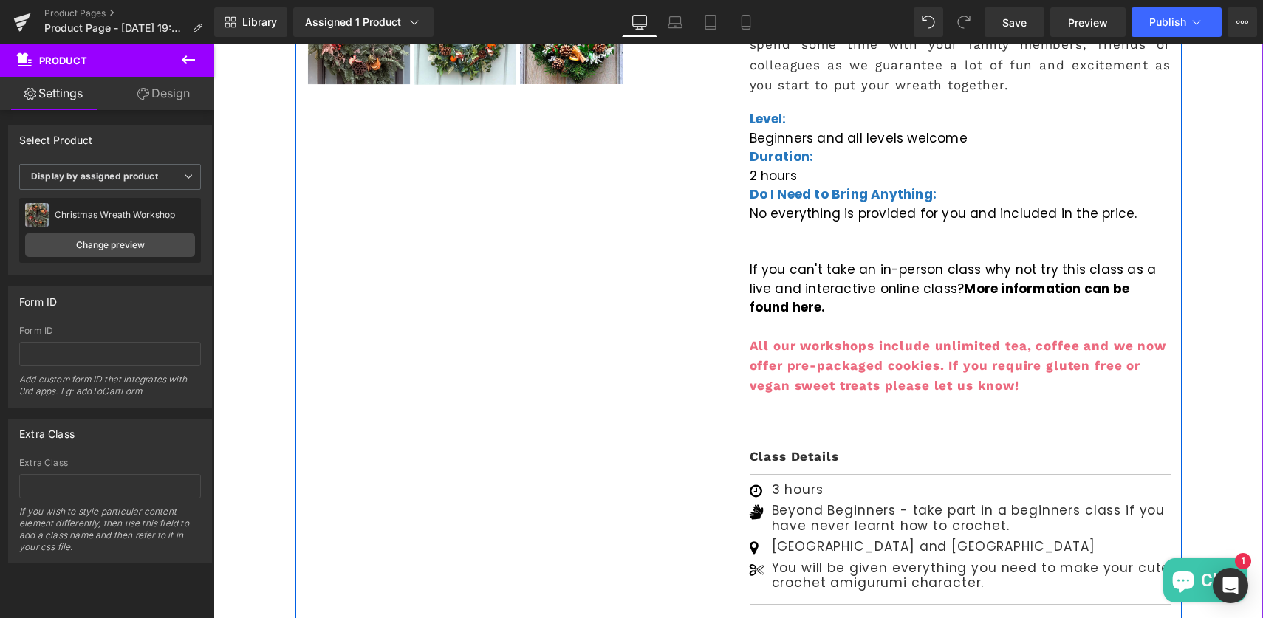
scroll to position [891, 0]
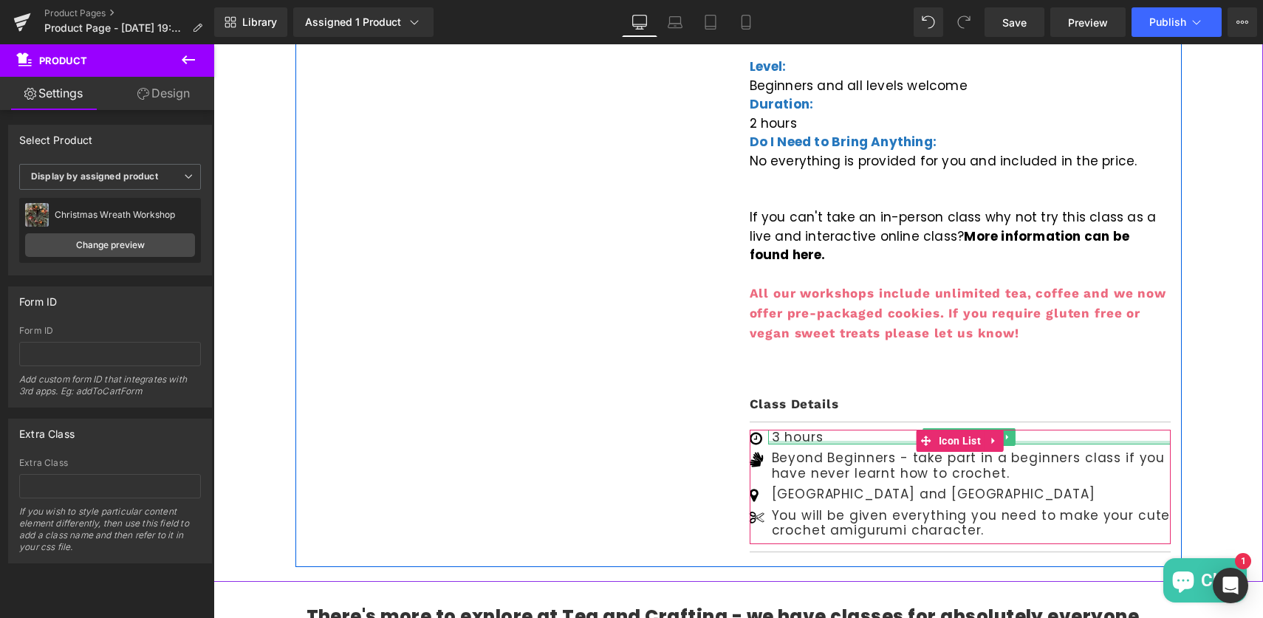
click at [790, 430] on div "3 hours Text Block" at bounding box center [969, 437] width 403 height 15
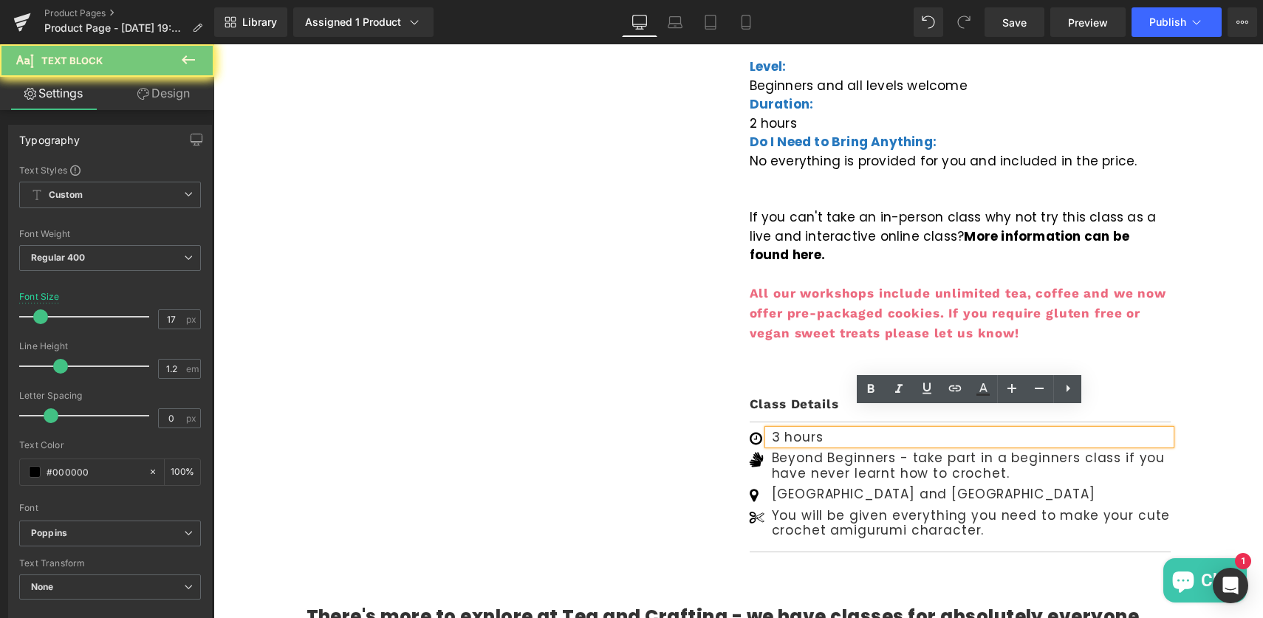
click at [779, 430] on p "3 hours" at bounding box center [971, 437] width 399 height 15
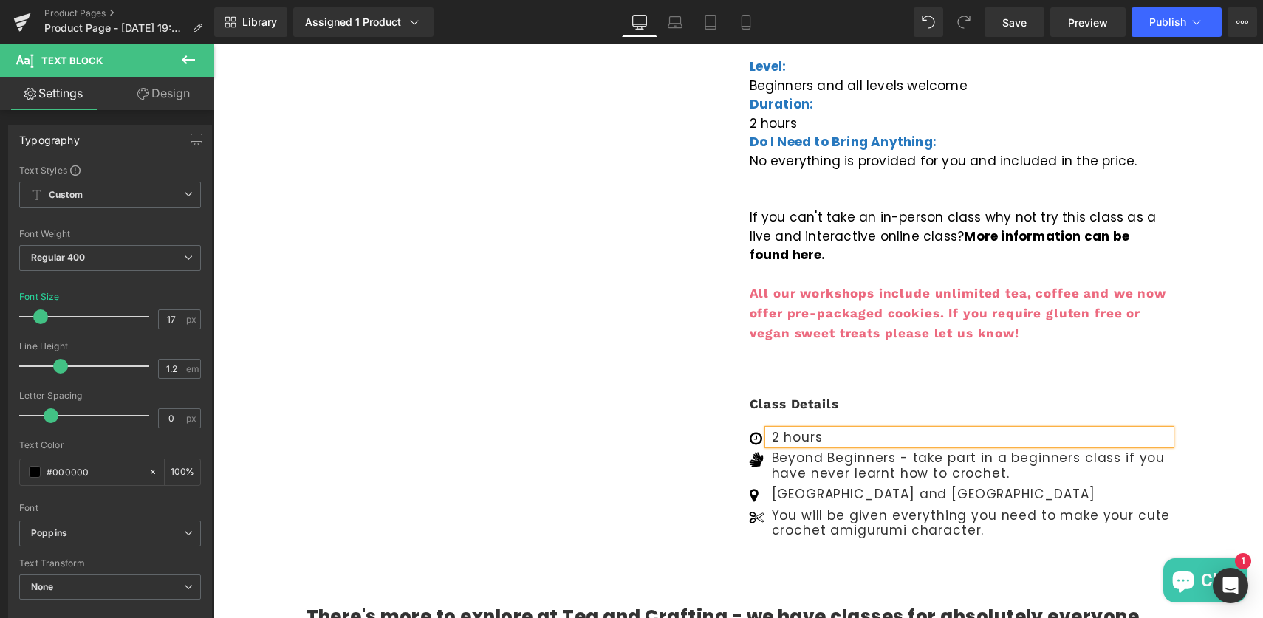
click at [818, 451] on p "Beyond Beginners - take part in a beginners class if you have never learnt how …" at bounding box center [971, 466] width 399 height 30
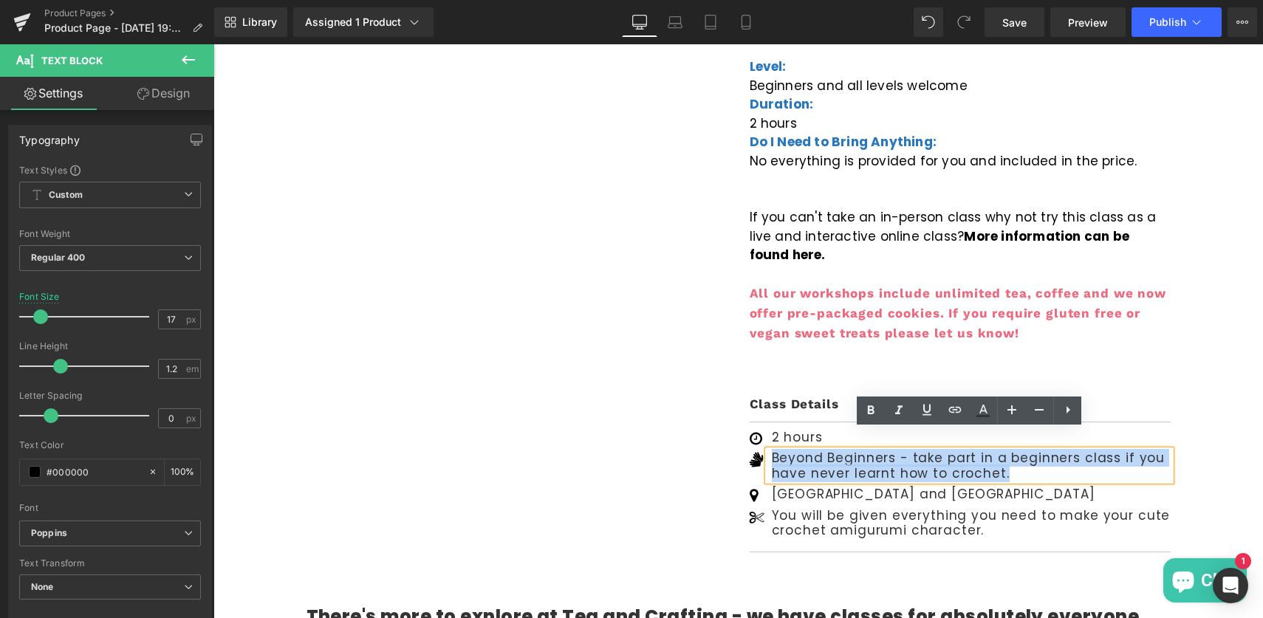
drag, startPoint x: 775, startPoint y: 441, endPoint x: 1009, endPoint y: 457, distance: 234.8
click at [1009, 457] on p "Beyond Beginners - take part in a beginners class if you have never learnt how …" at bounding box center [971, 466] width 399 height 30
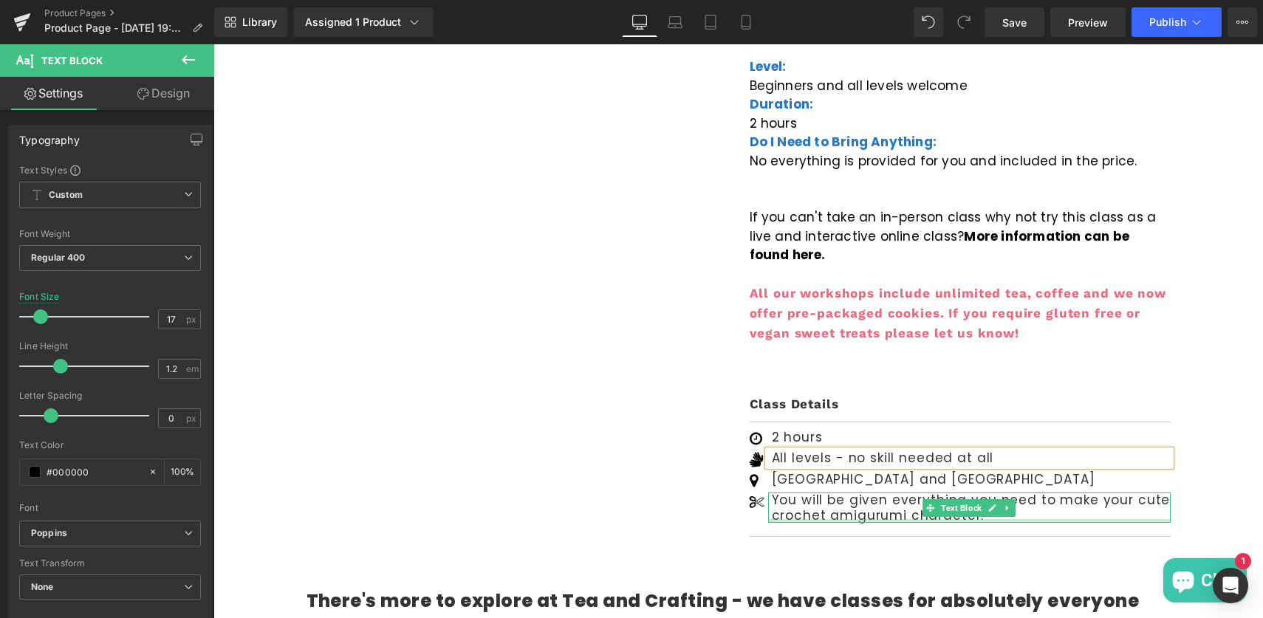
click at [845, 495] on p "You will be given everything you need to make your cute crochet amigurumi chara…" at bounding box center [971, 508] width 399 height 30
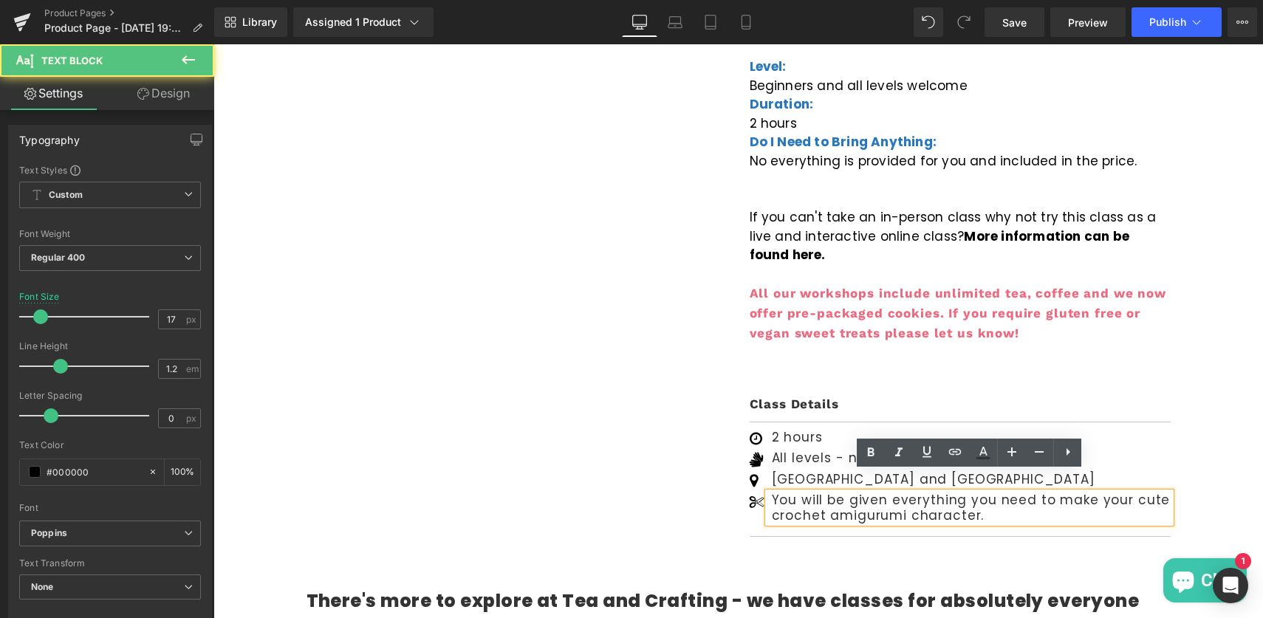
drag, startPoint x: 1053, startPoint y: 482, endPoint x: 1053, endPoint y: 499, distance: 16.3
click at [1053, 499] on p "You will be given everything you need to make your cute crochet amigurumi chara…" at bounding box center [971, 508] width 399 height 30
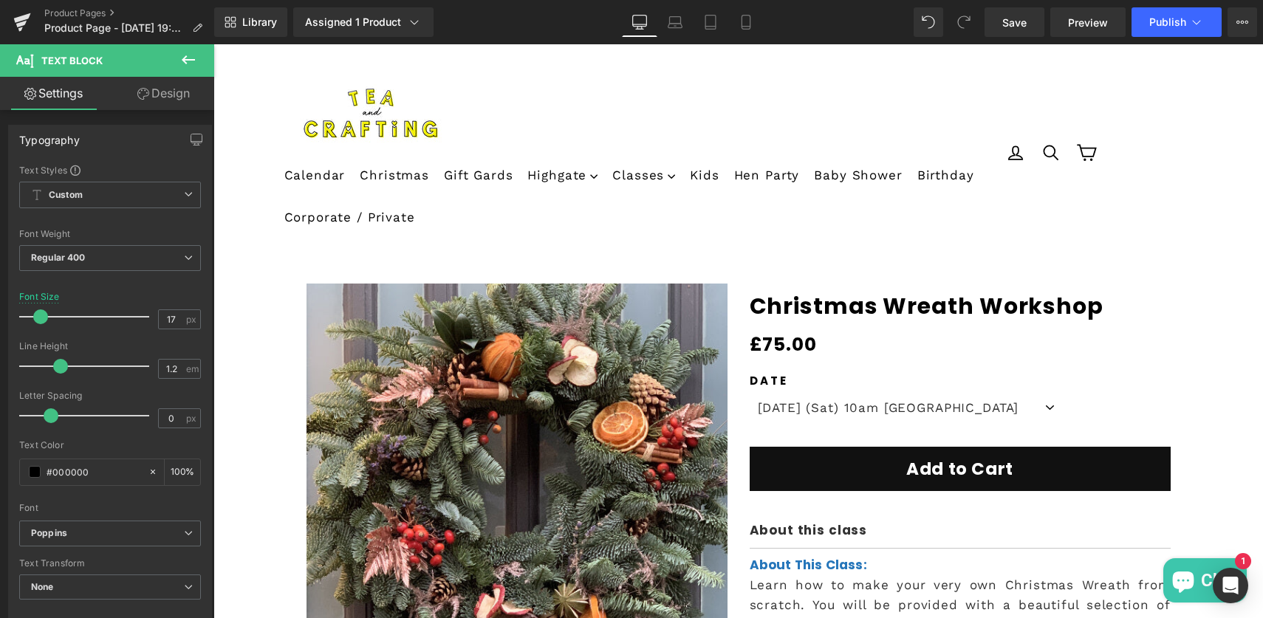
scroll to position [0, 0]
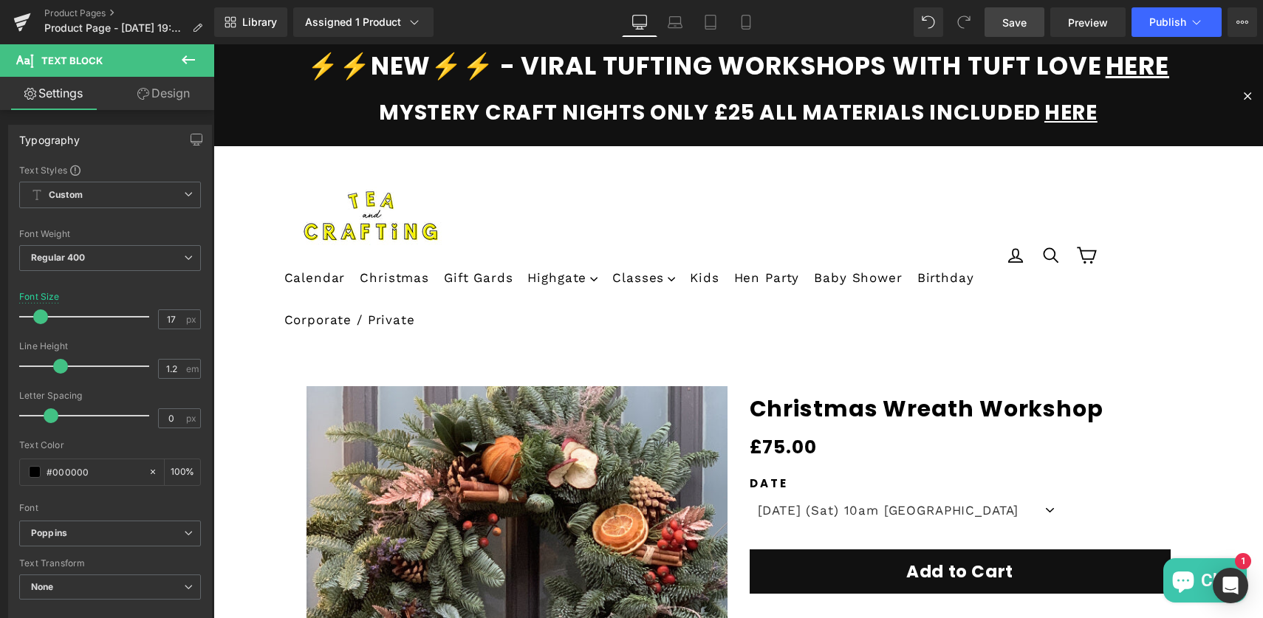
click at [1017, 32] on link "Save" at bounding box center [1015, 22] width 60 height 30
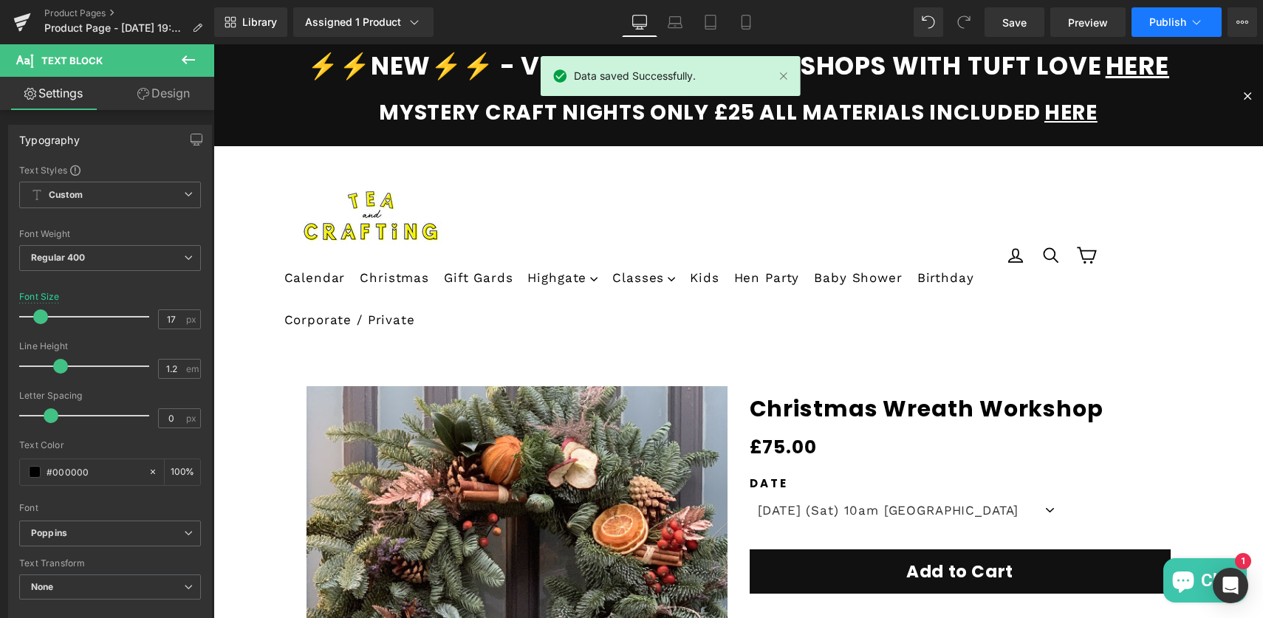
click at [1170, 18] on span "Publish" at bounding box center [1168, 22] width 37 height 12
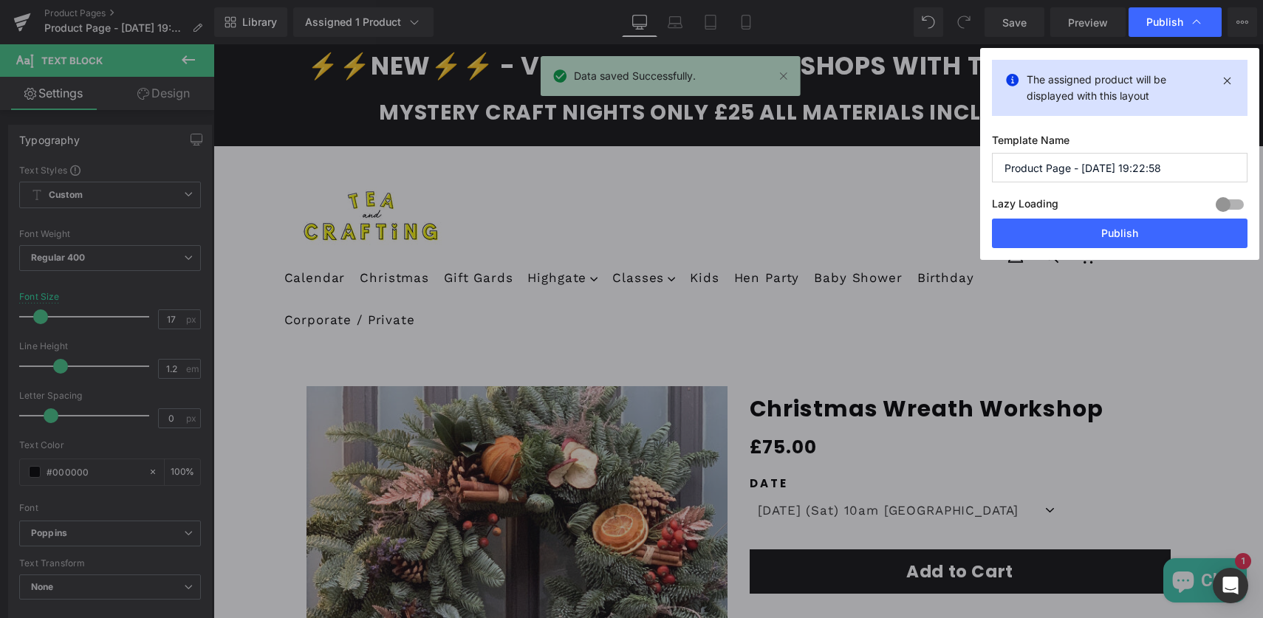
drag, startPoint x: 1084, startPoint y: 168, endPoint x: 1205, endPoint y: 168, distance: 121.2
click at [1205, 168] on input "Product Page - Aug 19, 19:22:58" at bounding box center [1120, 168] width 256 height 30
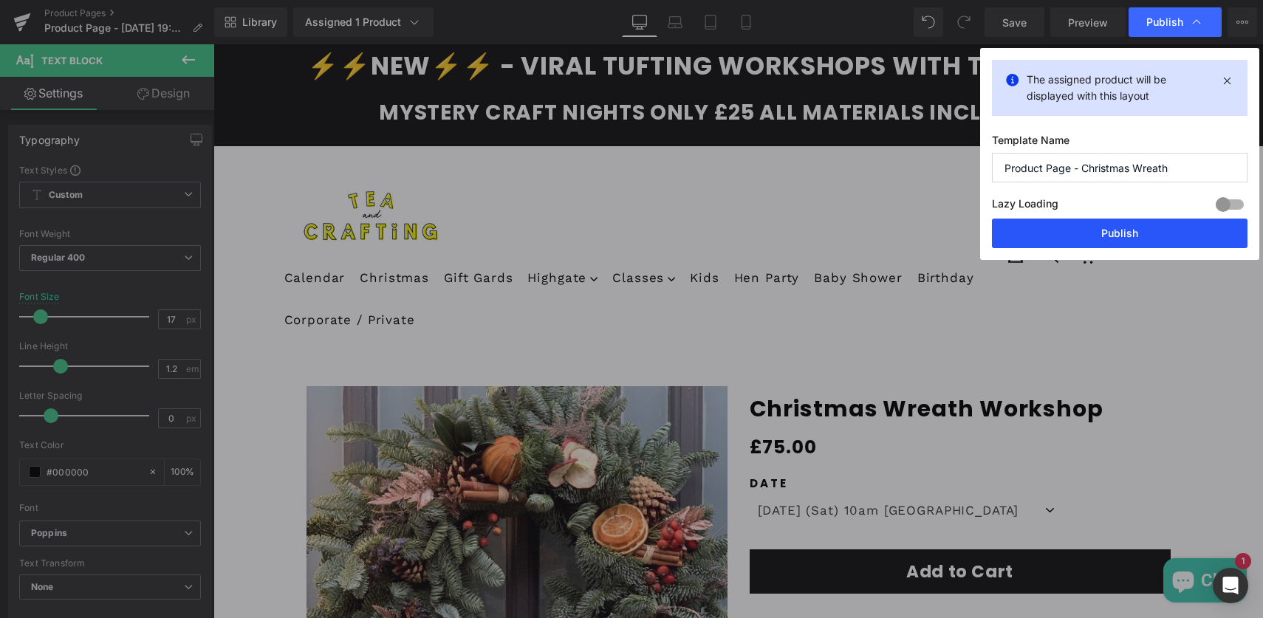
type input "Product Page - Christmas Wreath"
click at [1119, 245] on button "Publish" at bounding box center [1120, 234] width 256 height 30
